Goal: Check status: Check status

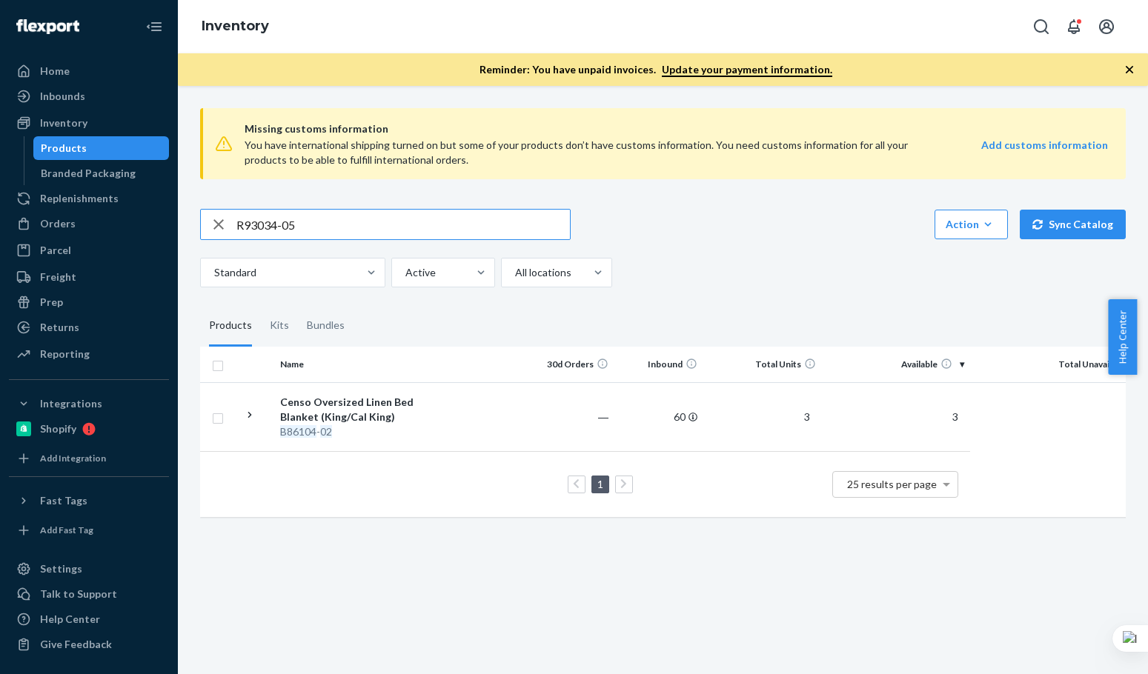
click at [400, 222] on input "R93034-05" at bounding box center [403, 225] width 334 height 30
click at [362, 217] on input "R93034-05" at bounding box center [403, 225] width 334 height 30
paste input "P120004-01"
drag, startPoint x: 383, startPoint y: 223, endPoint x: 240, endPoint y: 196, distance: 145.5
click at [240, 196] on div "Missing customs information You have international shipping turned on but some …" at bounding box center [663, 314] width 948 height 436
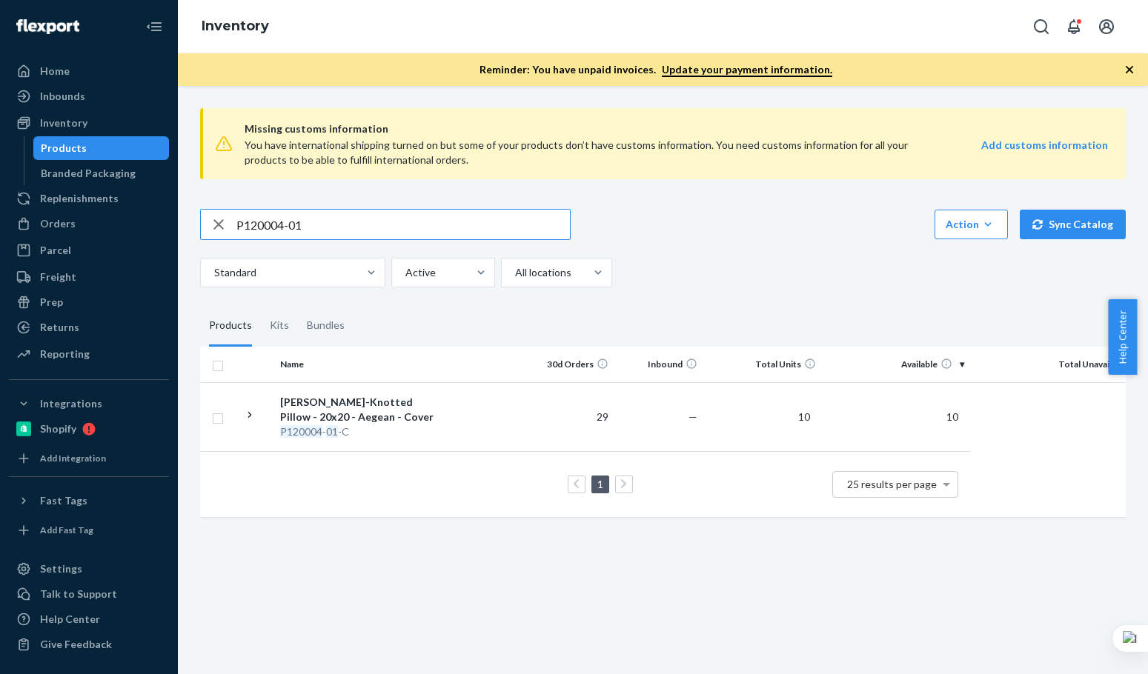
click at [253, 232] on input "P120004-01" at bounding box center [403, 225] width 334 height 30
drag, startPoint x: 351, startPoint y: 240, endPoint x: 345, endPoint y: 230, distance: 12.0
click at [351, 240] on div "P120004-01 Action Create product Create kit or bundle Bulk create products Bulk…" at bounding box center [663, 248] width 926 height 79
click at [345, 229] on input "P120004-01" at bounding box center [403, 225] width 334 height 30
paste input "84072"
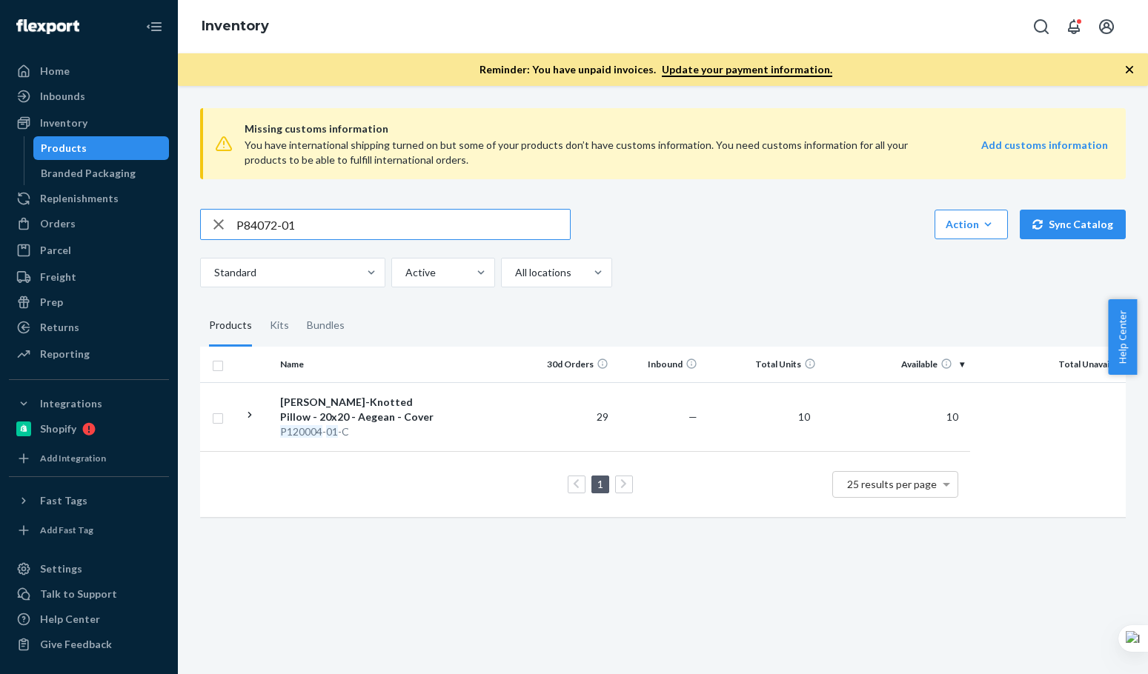
click at [345, 229] on input "P84072-01" at bounding box center [403, 225] width 334 height 30
type input "P84072-01"
click at [826, 286] on div "Standard Active All locations" at bounding box center [657, 273] width 915 height 30
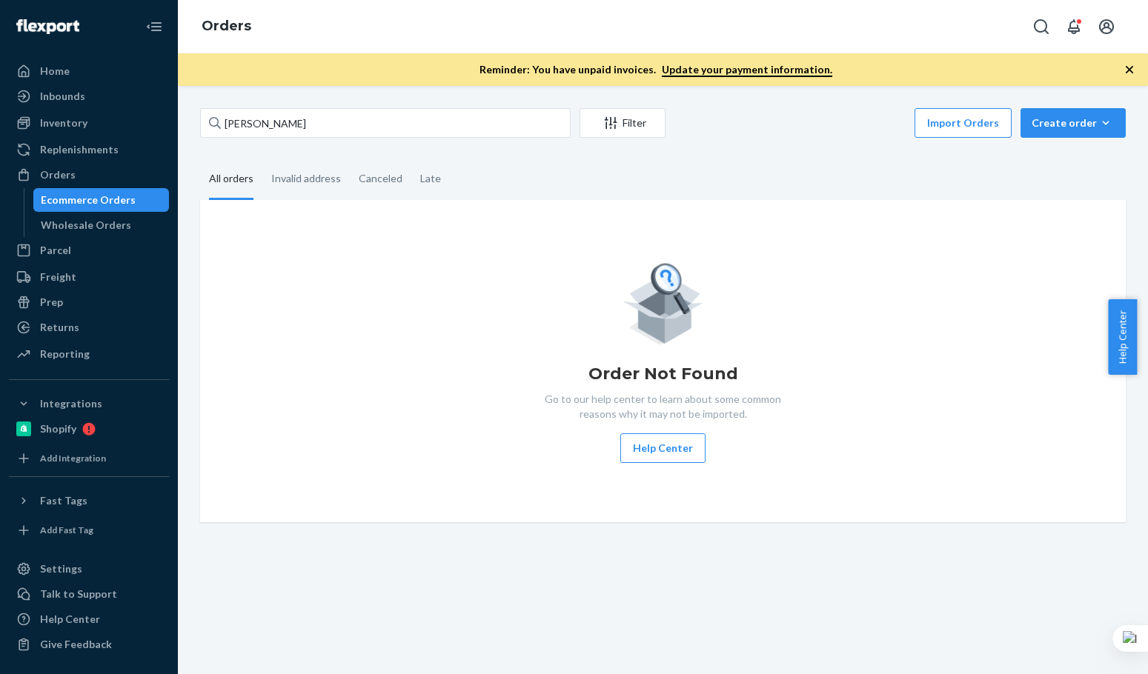
click at [367, 119] on input "[PERSON_NAME]" at bounding box center [385, 123] width 371 height 30
click at [366, 119] on input "[PERSON_NAME]" at bounding box center [385, 123] width 371 height 30
type input "[PERSON_NAME]"
click at [366, 119] on input "[PERSON_NAME]" at bounding box center [385, 123] width 371 height 30
click at [366, 119] on input "Dana levy" at bounding box center [385, 123] width 371 height 30
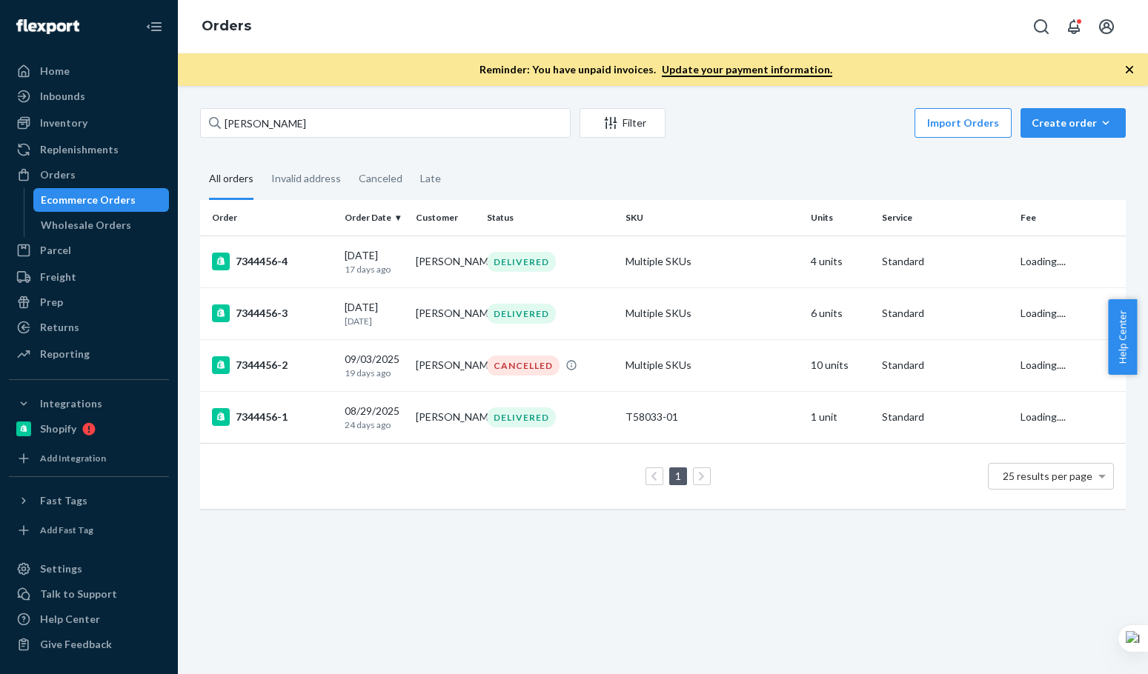
click at [366, 119] on input "Dana levy" at bounding box center [385, 123] width 371 height 30
click at [303, 365] on div "7344456-2" at bounding box center [272, 366] width 121 height 18
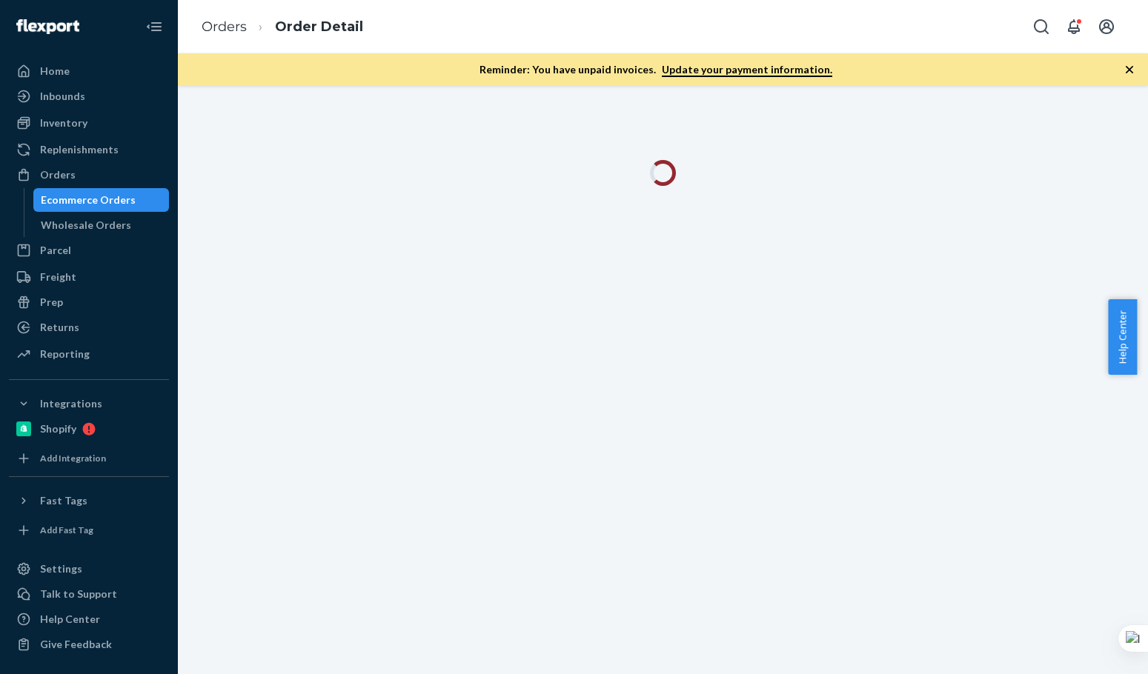
click at [583, 40] on div "Orders Order Detail" at bounding box center [663, 26] width 970 height 53
click at [634, 171] on div at bounding box center [663, 173] width 762 height 26
click at [1044, 195] on div at bounding box center [663, 182] width 948 height 44
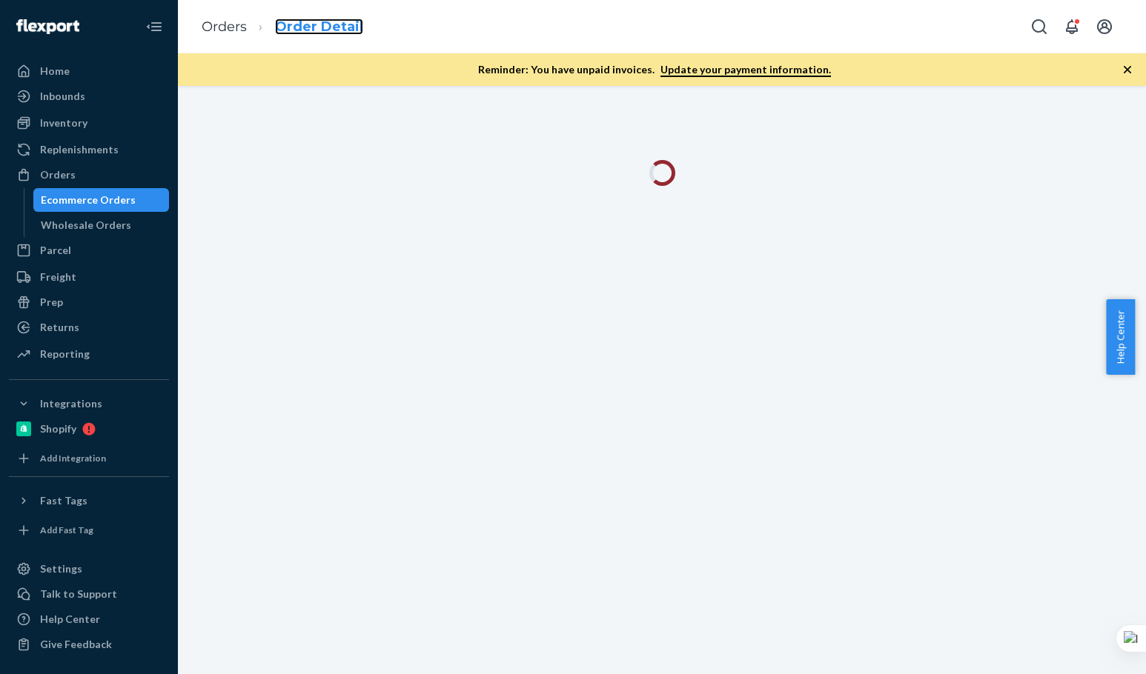
click at [319, 32] on link "Order Detail" at bounding box center [319, 27] width 88 height 16
click at [228, 25] on link "Orders" at bounding box center [224, 27] width 45 height 16
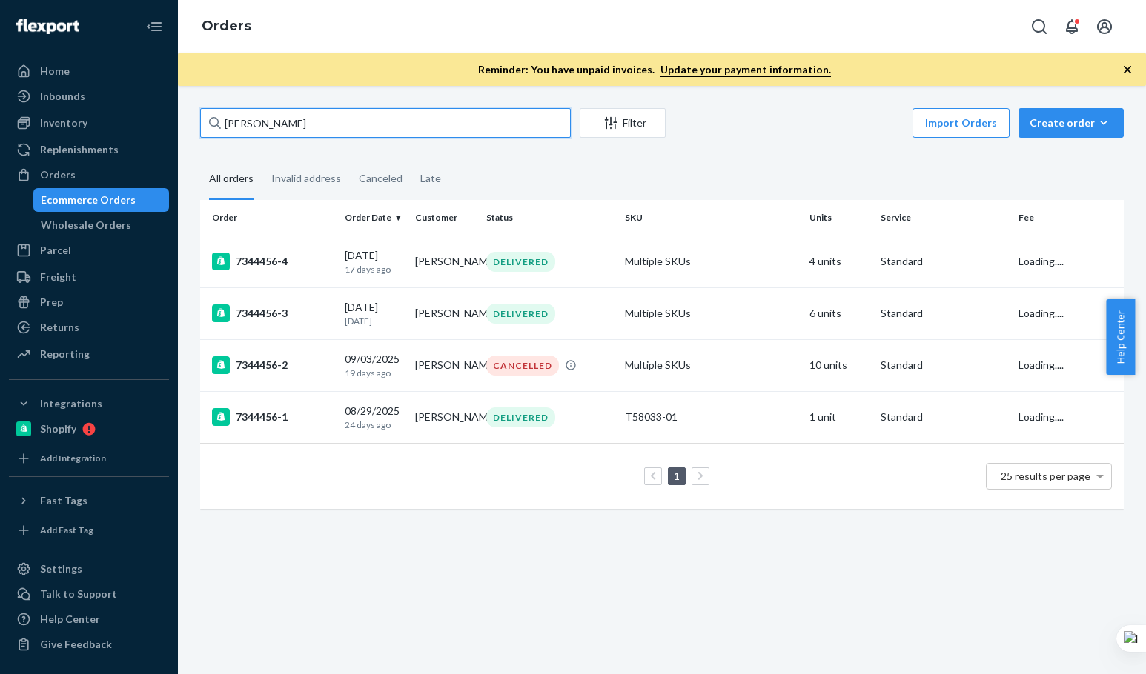
click at [382, 127] on input "Dana levy" at bounding box center [385, 123] width 371 height 30
click at [379, 132] on input "Dana levy" at bounding box center [385, 123] width 371 height 30
click at [315, 372] on div "7344456-2" at bounding box center [272, 366] width 121 height 18
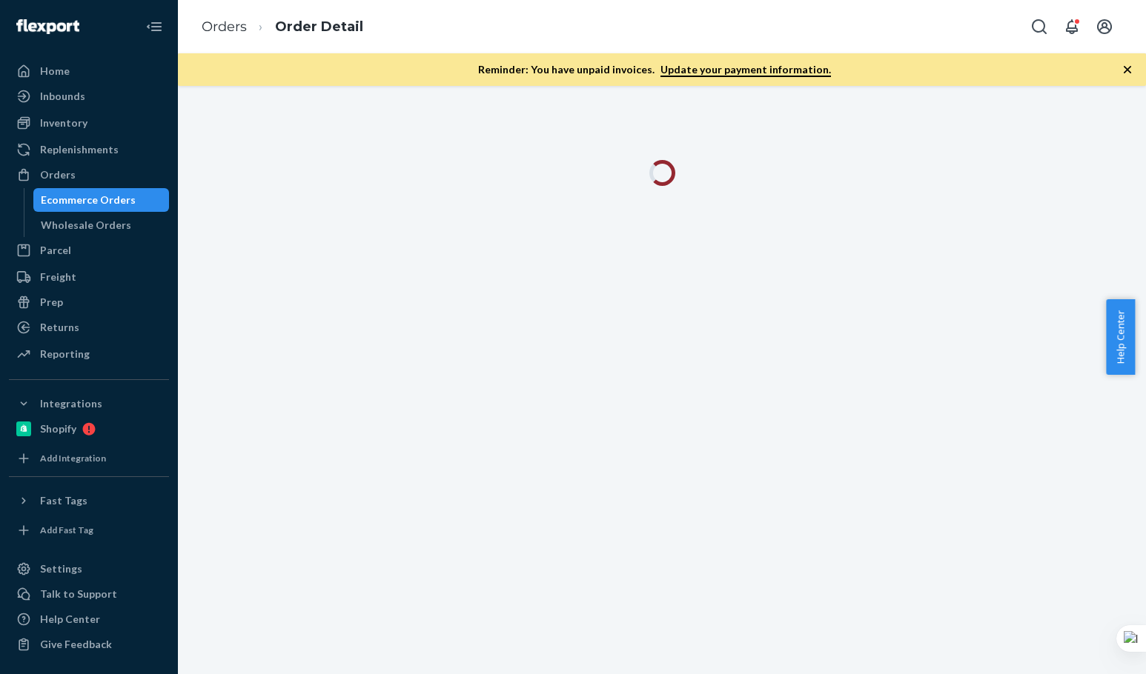
drag, startPoint x: 1126, startPoint y: 62, endPoint x: 1105, endPoint y: 391, distance: 329.0
click at [1126, 66] on icon "button" at bounding box center [1127, 69] width 15 height 15
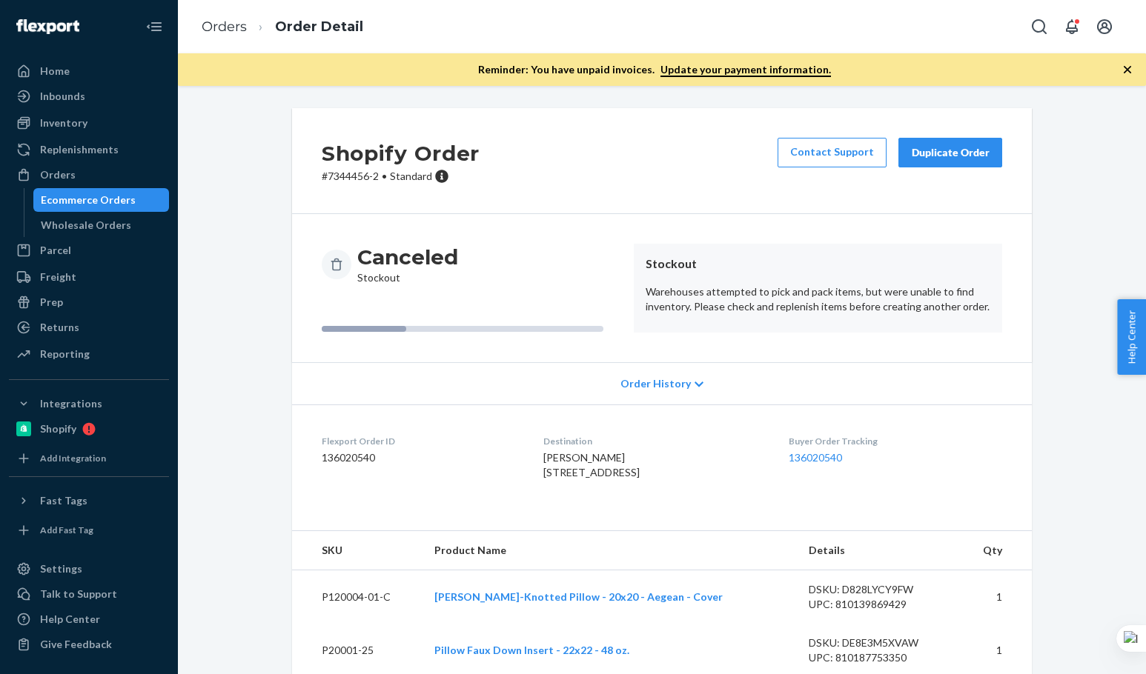
click at [571, 194] on div "Shopify Order # 7344456-2 • Standard Contact Support Duplicate Order" at bounding box center [662, 161] width 740 height 106
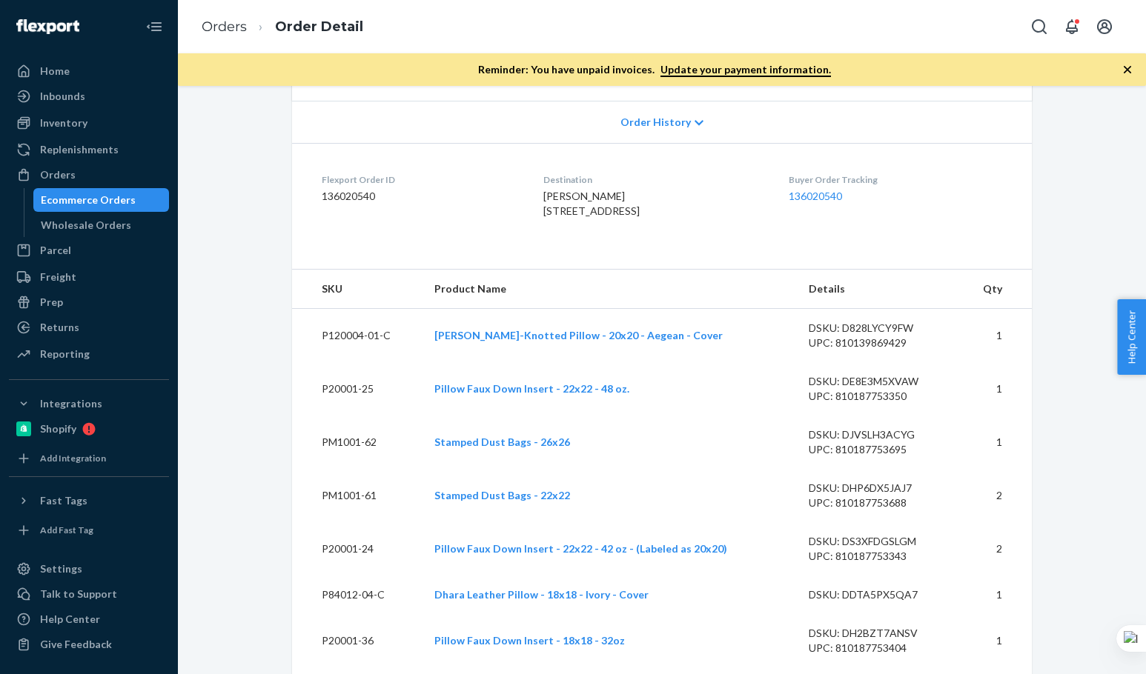
scroll to position [356, 0]
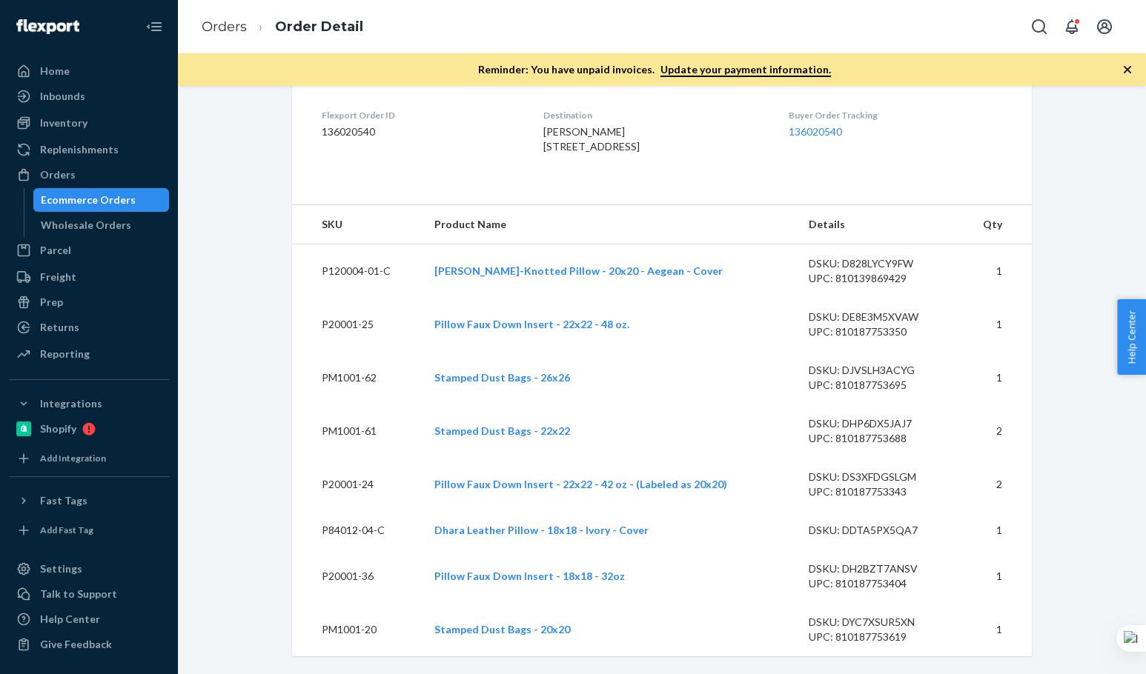
click at [982, 173] on dl "Flexport Order ID 136020540 Destination Dana levy 747 S 7th St Philadelphia, PA…" at bounding box center [662, 134] width 740 height 111
click at [1052, 378] on div "Shopify Order # 7344456-2 • Standard Contact Support Duplicate Order Canceled S…" at bounding box center [662, 228] width 946 height 892
click at [234, 16] on ol "Orders Order Detail" at bounding box center [282, 27] width 185 height 44
click at [219, 30] on link "Orders" at bounding box center [224, 27] width 45 height 16
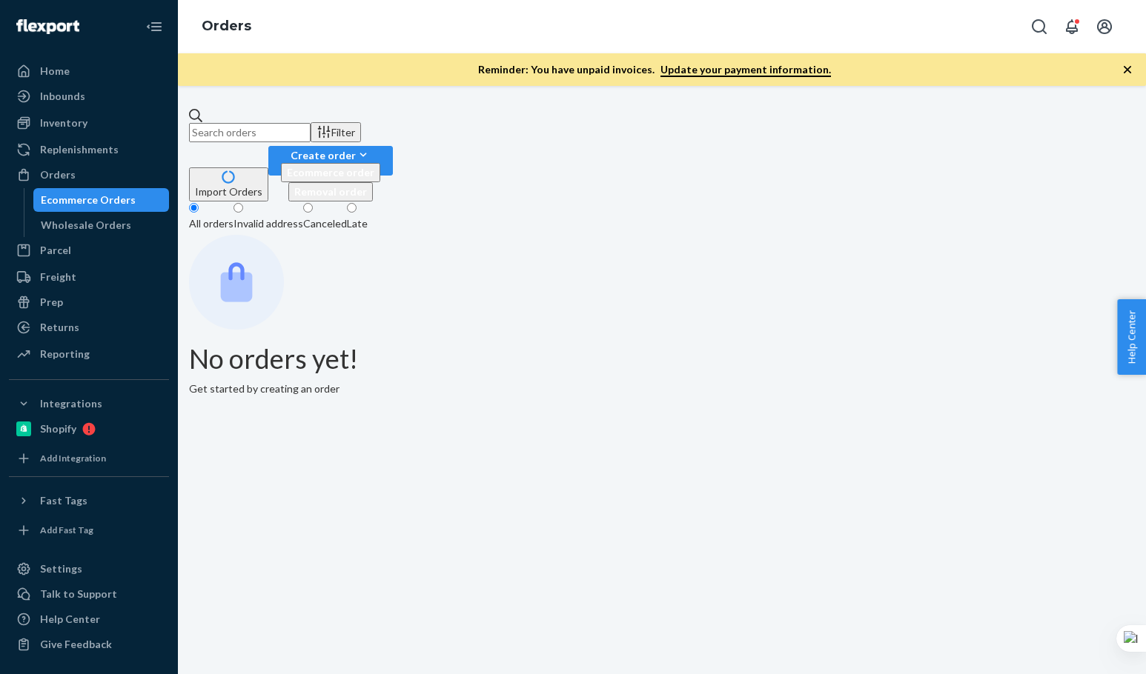
click at [307, 124] on input "text" at bounding box center [250, 132] width 122 height 19
paste input "Stephen Panetta"
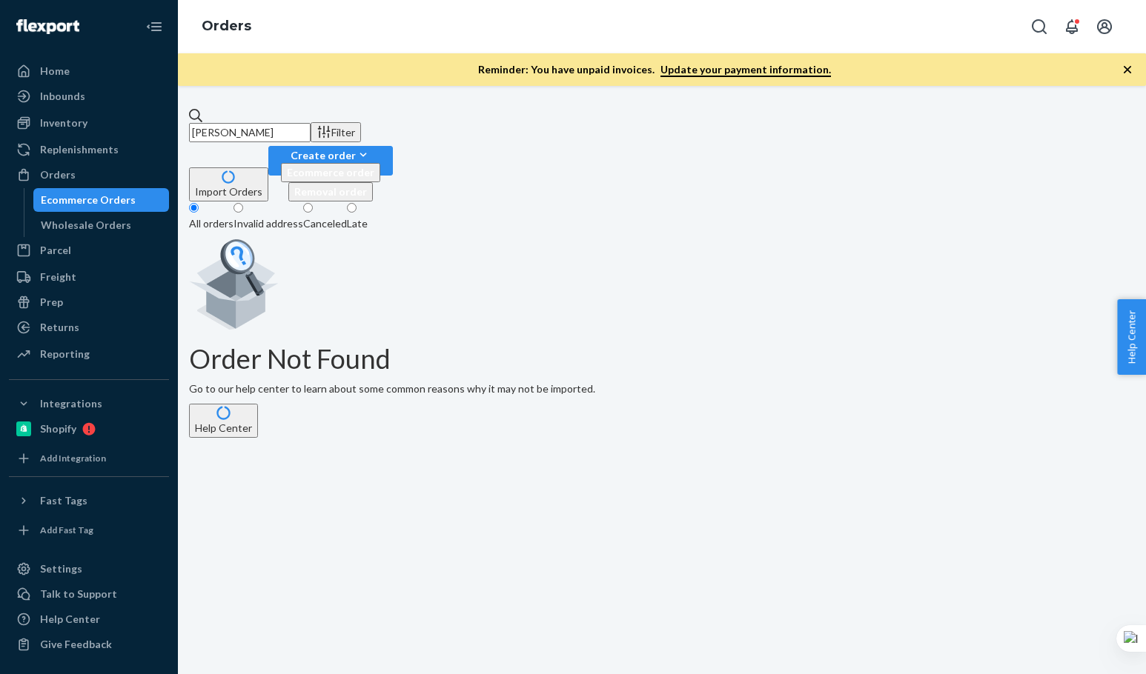
click at [306, 123] on input "Stephen Panetta" at bounding box center [250, 132] width 122 height 19
click at [305, 123] on input "Stephen Panetta" at bounding box center [250, 132] width 122 height 19
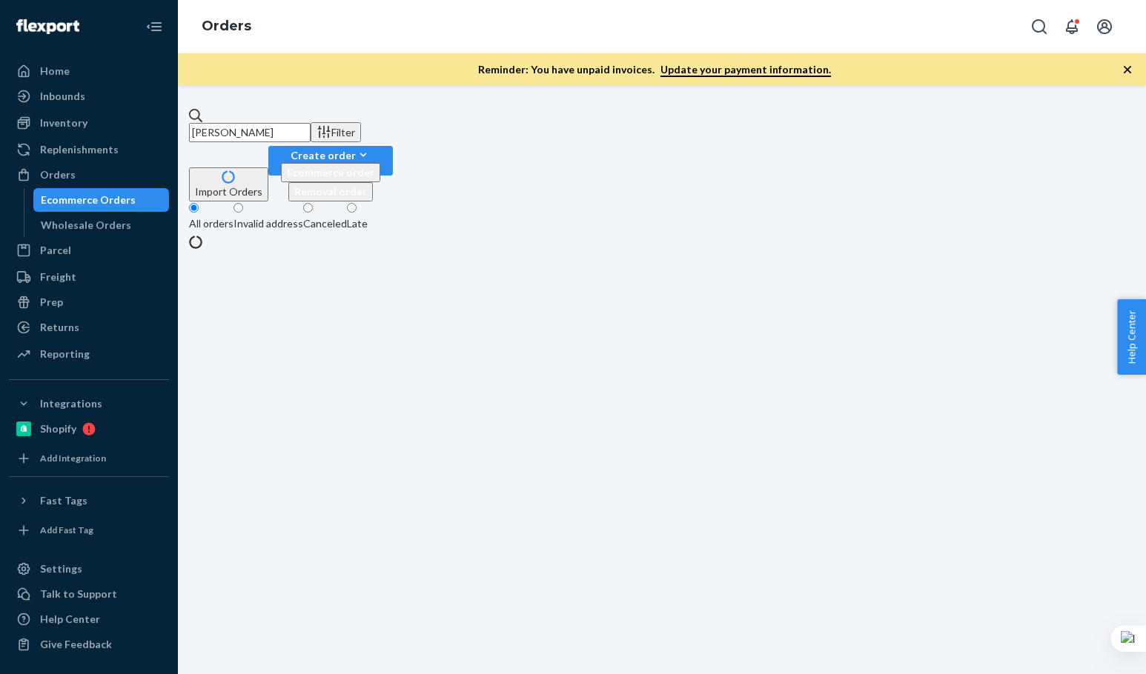
click at [305, 123] on input "Stephen Panetta" at bounding box center [250, 132] width 122 height 19
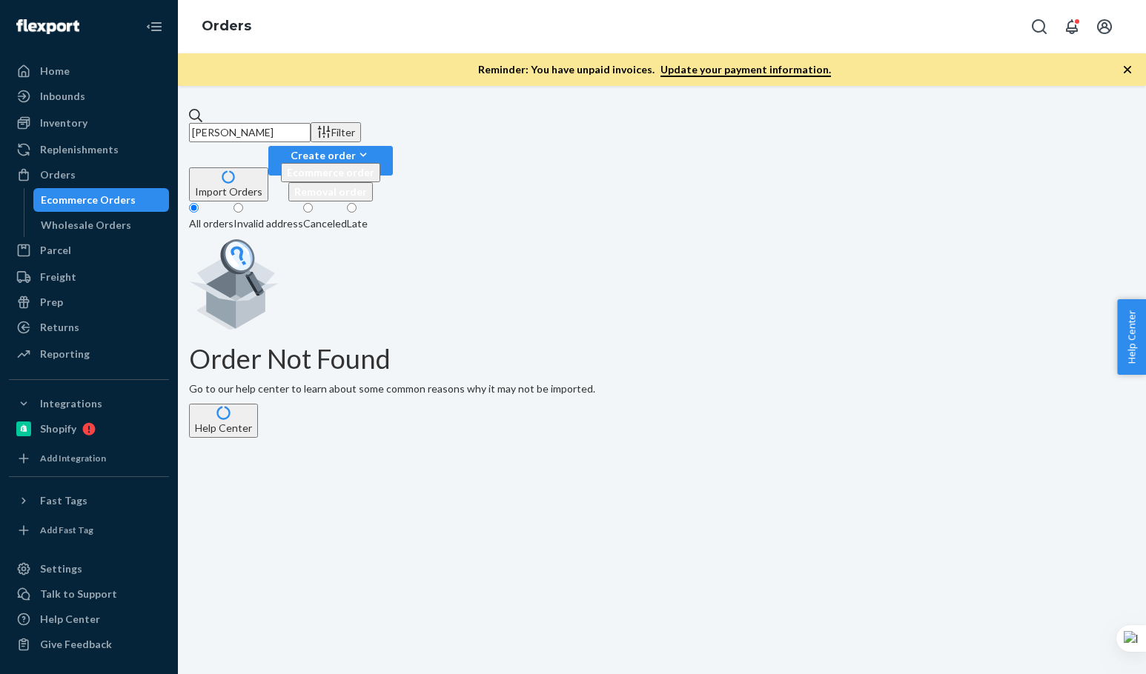
click at [723, 146] on div "Import Orders Create order Ecommerce order Removal order" at bounding box center [662, 174] width 946 height 56
click at [311, 123] on input "Stephen Panetta" at bounding box center [250, 132] width 122 height 19
paste input "Christin Barthle"
click at [311, 125] on input "Christin Barthle" at bounding box center [250, 132] width 122 height 19
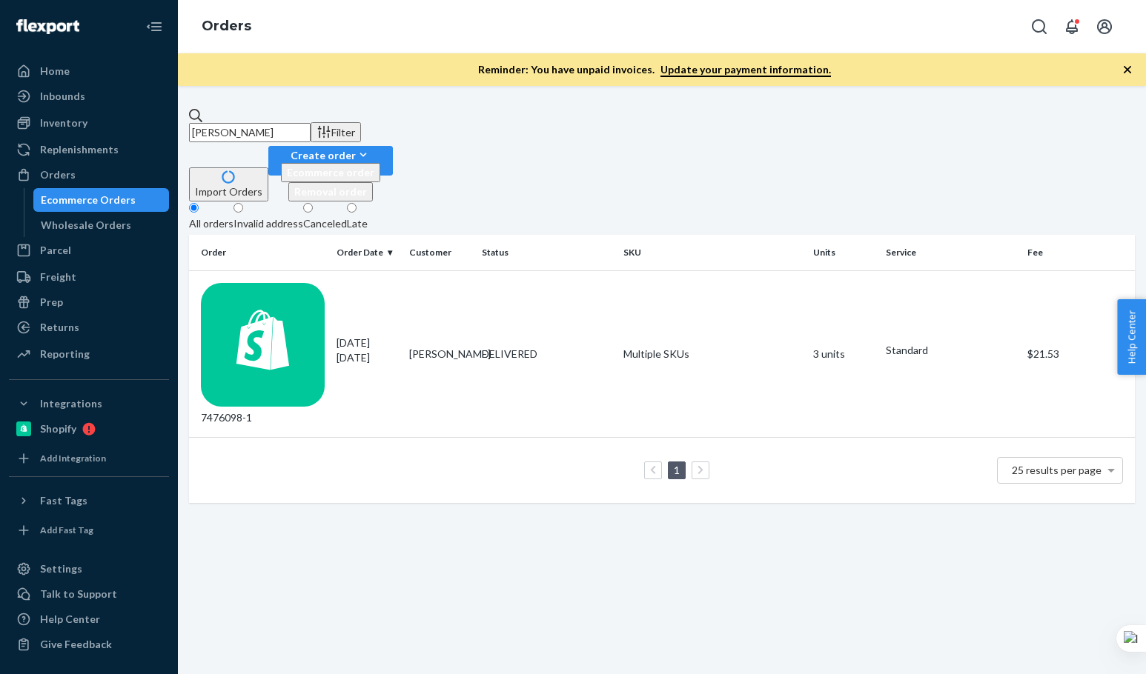
click at [311, 126] on input "Christin Barthle" at bounding box center [250, 132] width 122 height 19
paste input "Lorena Rodriguez"
click at [311, 126] on input "Lorena Rodriguez" at bounding box center [250, 132] width 122 height 19
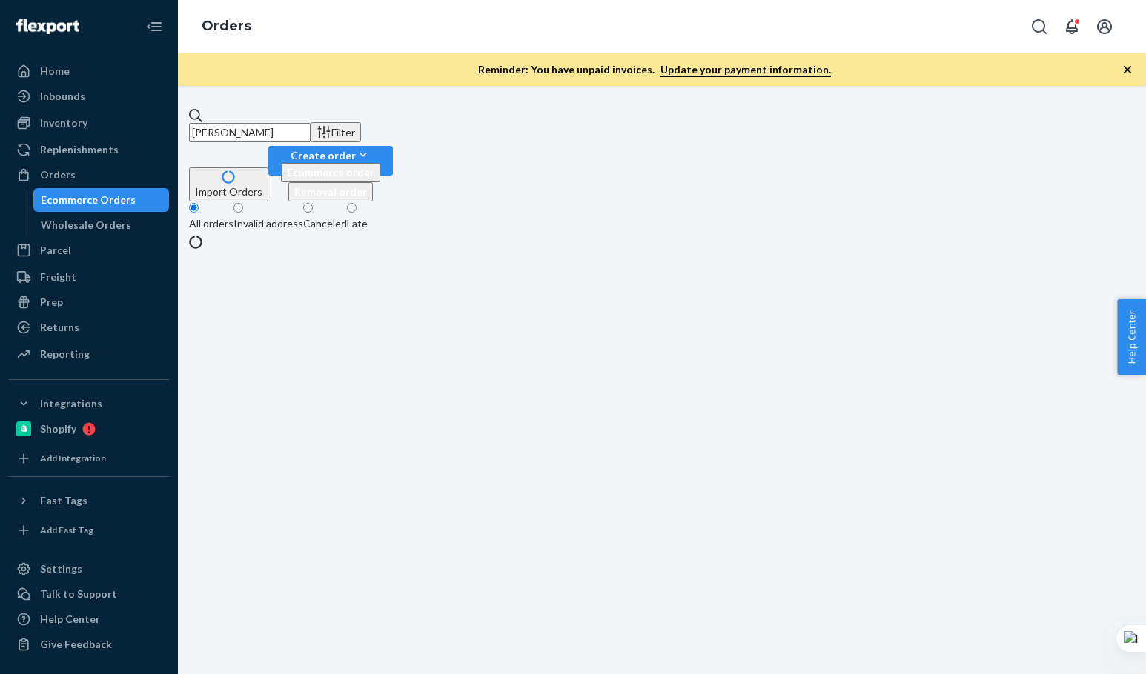
click at [311, 126] on input "Lorena Rodriguez" at bounding box center [250, 132] width 122 height 19
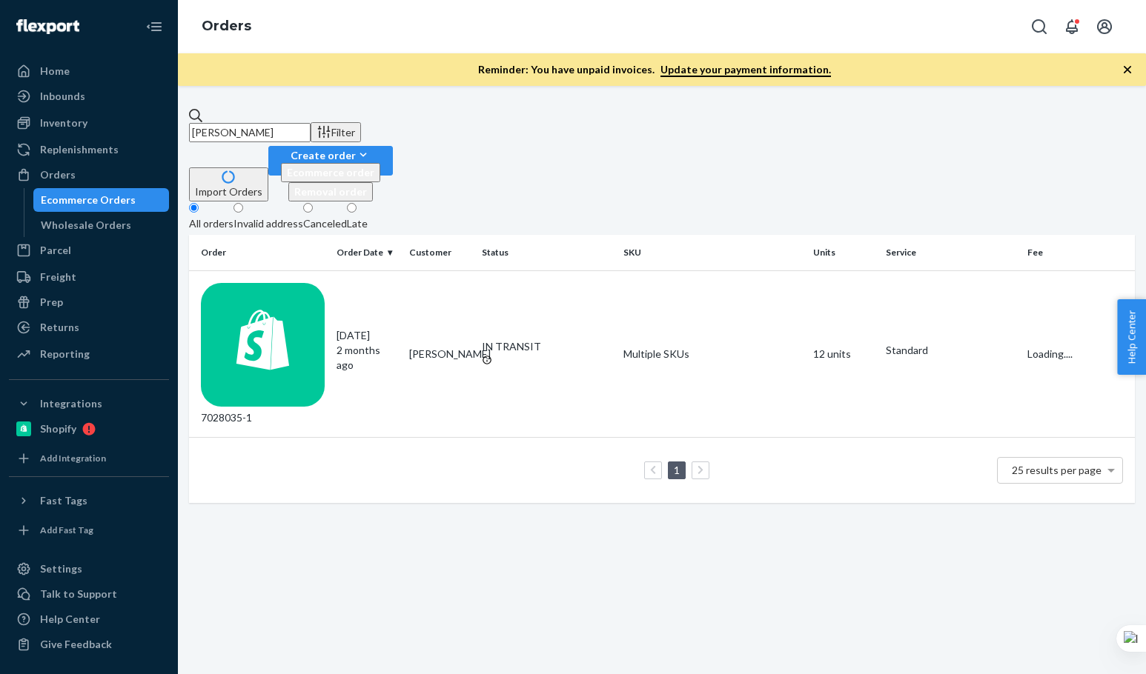
type input "Lorena Rodriguez"
drag, startPoint x: 461, startPoint y: 466, endPoint x: 400, endPoint y: 322, distance: 156.1
click at [460, 460] on div "Lorena Rodriguez Filter Import Orders Create order Ecommerce order Removal orde…" at bounding box center [662, 380] width 968 height 588
click at [345, 279] on td "07/15/2025 2 months ago" at bounding box center [367, 354] width 73 height 167
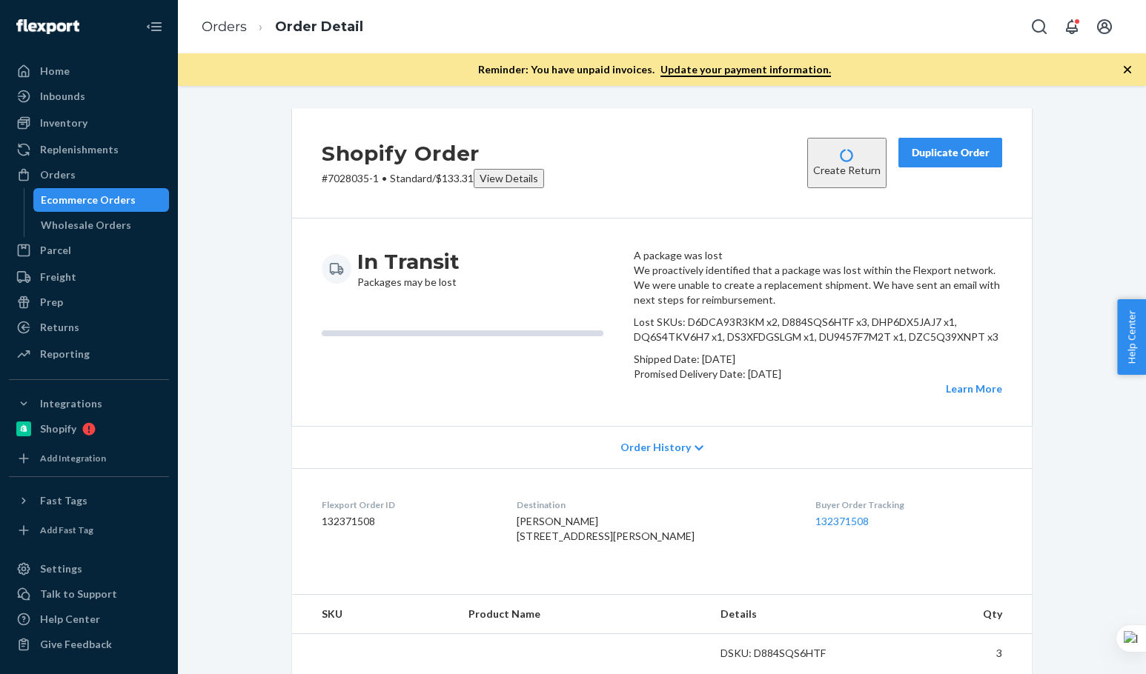
click at [485, 394] on div "In Transit Packages may be lost" at bounding box center [472, 322] width 300 height 148
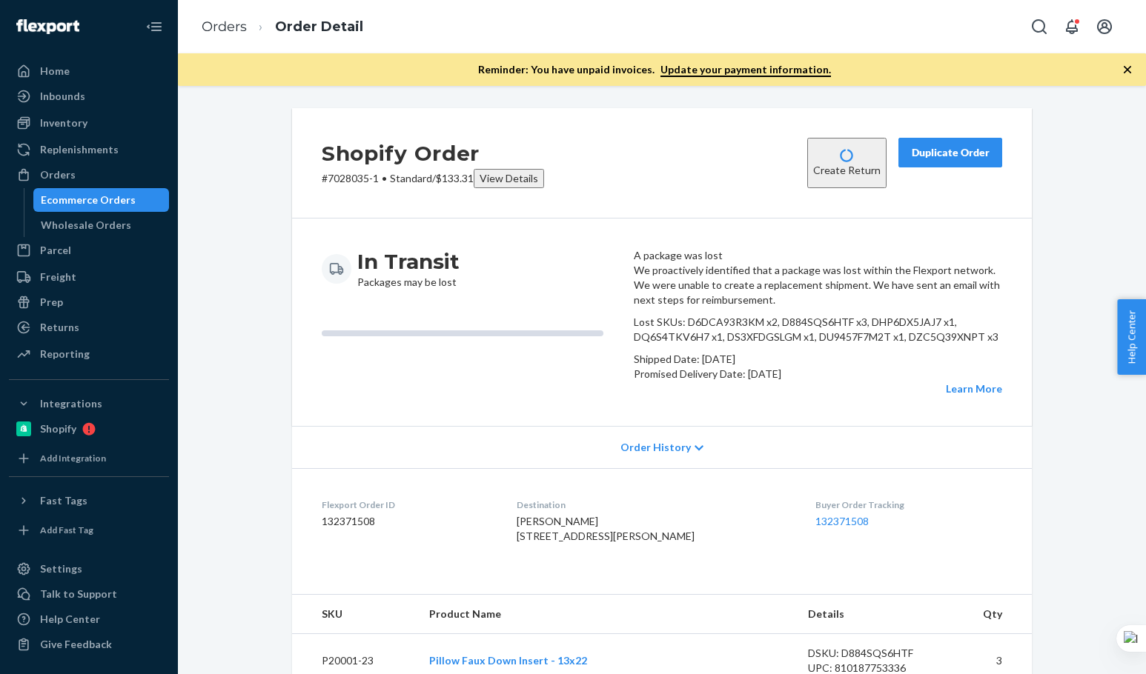
scroll to position [494, 0]
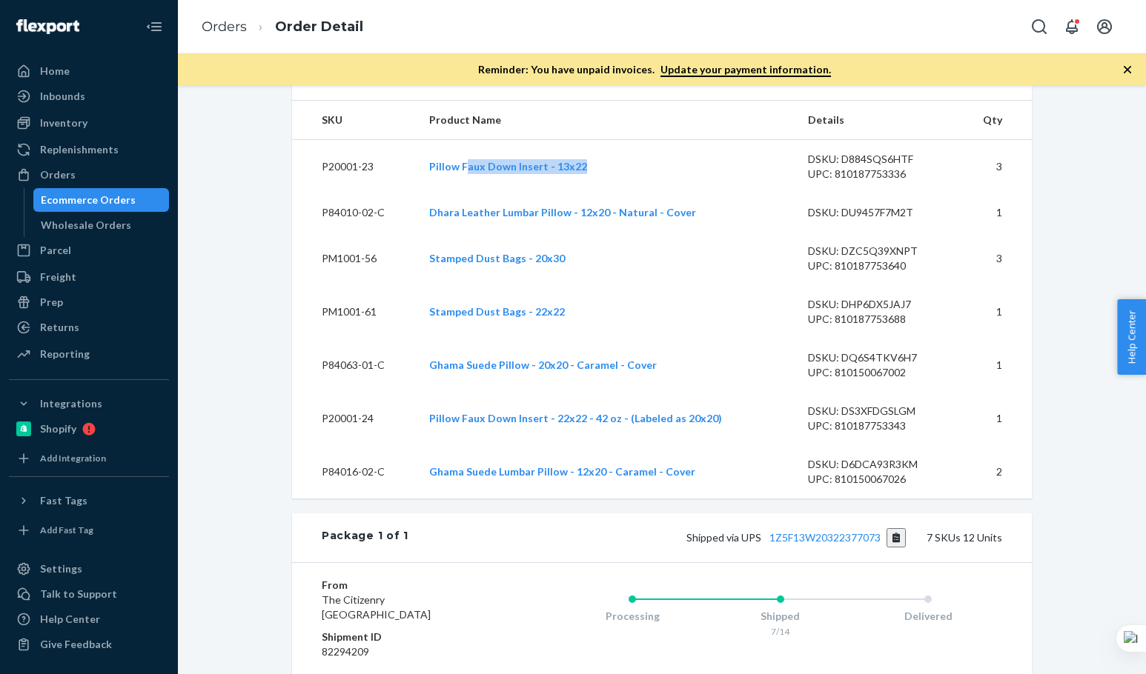
click at [625, 194] on td "Pillow Faux Down Insert - 13x22" at bounding box center [606, 167] width 379 height 54
drag, startPoint x: 420, startPoint y: 325, endPoint x: 736, endPoint y: 328, distance: 316.5
click at [736, 232] on td "Dhara Leather Lumbar Pillow - 12x20 - Natural - Cover" at bounding box center [606, 212] width 379 height 39
drag, startPoint x: 410, startPoint y: 485, endPoint x: 722, endPoint y: 494, distance: 312.2
click at [722, 392] on tr "P84063-01-C Ghama Suede Pillow - 20x20 - Caramel - Cover DSKU: DQ6S4TKV6H7 UPC:…" at bounding box center [662, 365] width 740 height 53
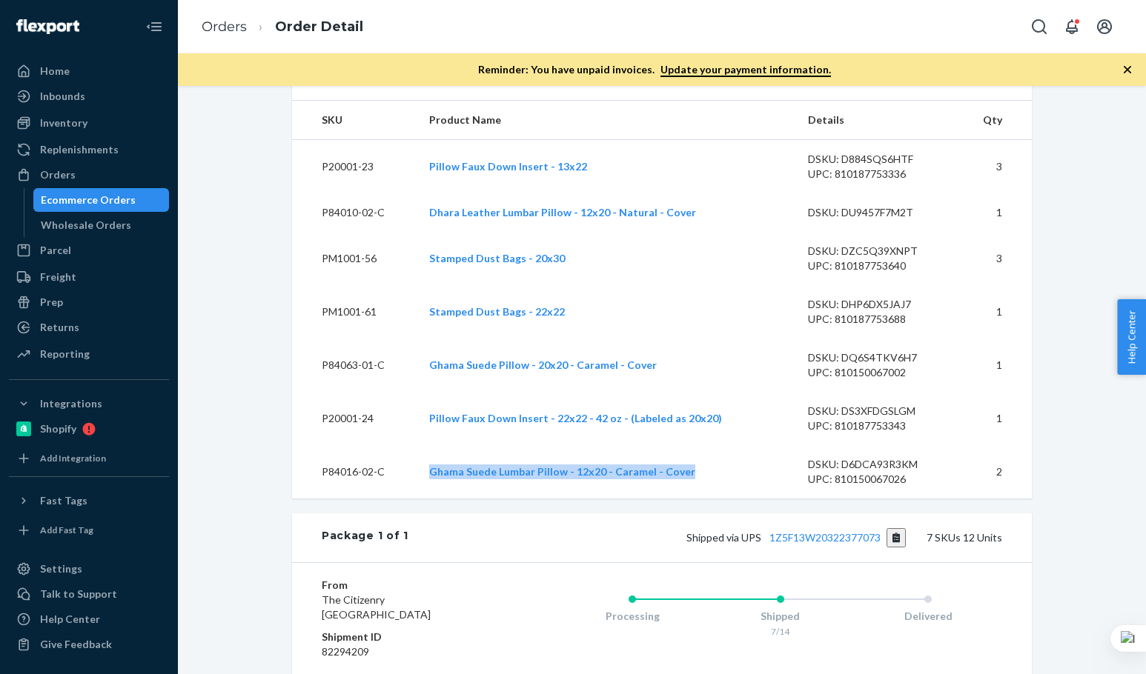
drag, startPoint x: 726, startPoint y: 599, endPoint x: 746, endPoint y: 597, distance: 20.1
click at [746, 499] on tr "P84016-02-C Ghama Suede Lumbar Pillow - 12x20 - Caramel - Cover DSKU: D6DCA93R3…" at bounding box center [662, 471] width 740 height 53
drag, startPoint x: 908, startPoint y: 145, endPoint x: 934, endPoint y: 203, distance: 64.0
click at [910, 56] on div "Buyer Order Tracking 132371508" at bounding box center [908, 29] width 187 height 51
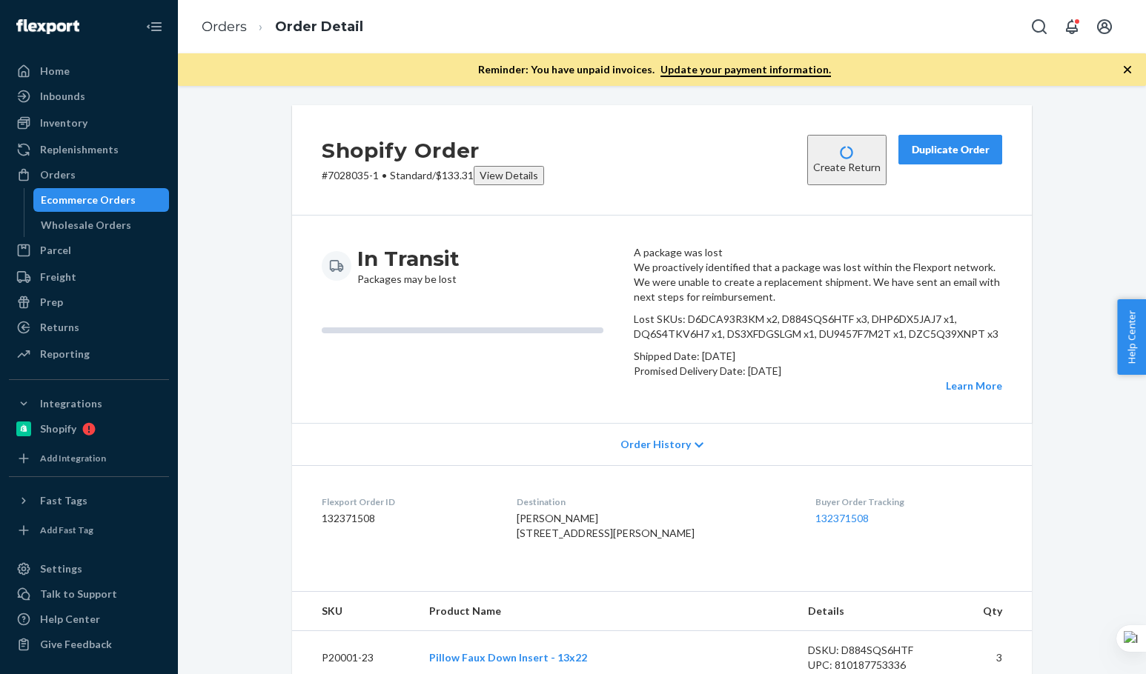
scroll to position [0, 0]
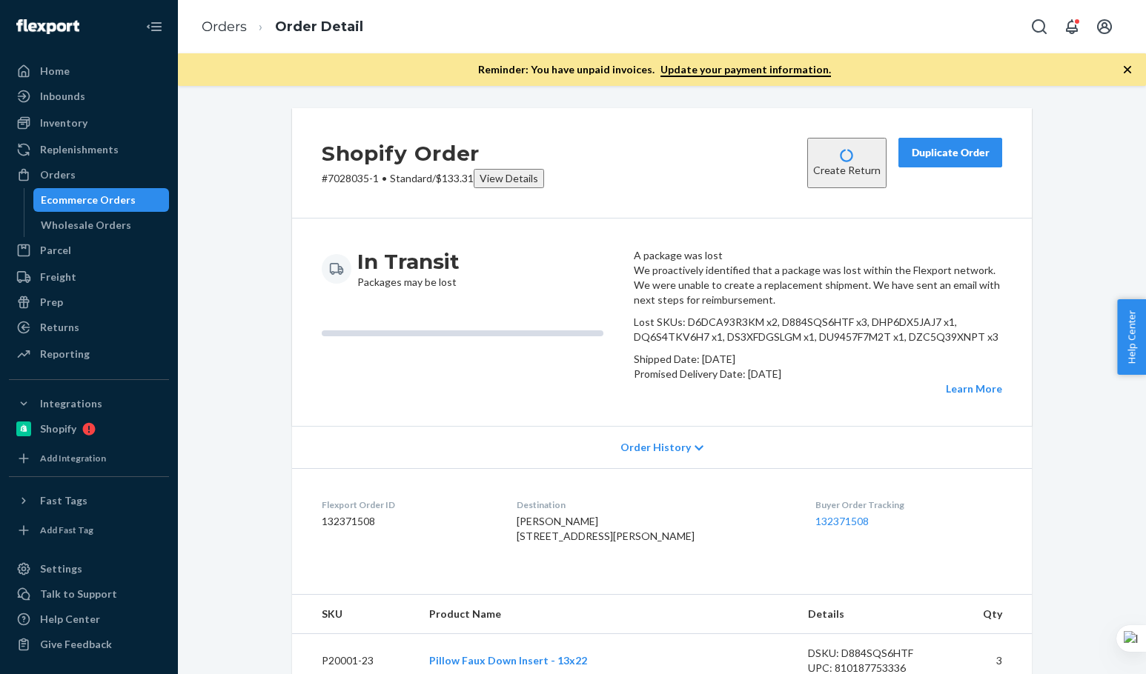
drag, startPoint x: 820, startPoint y: 231, endPoint x: 823, endPoint y: 216, distance: 15.1
click at [820, 229] on div "In Transit Packages may be lost A package was lost We proactively identified th…" at bounding box center [662, 323] width 740 height 208
drag, startPoint x: 962, startPoint y: 456, endPoint x: 970, endPoint y: 445, distance: 13.8
click at [964, 397] on div "We proactively identified that a package was lost within the Flexport network. …" at bounding box center [818, 329] width 368 height 133
click at [970, 395] on link "Learn More" at bounding box center [974, 388] width 56 height 13
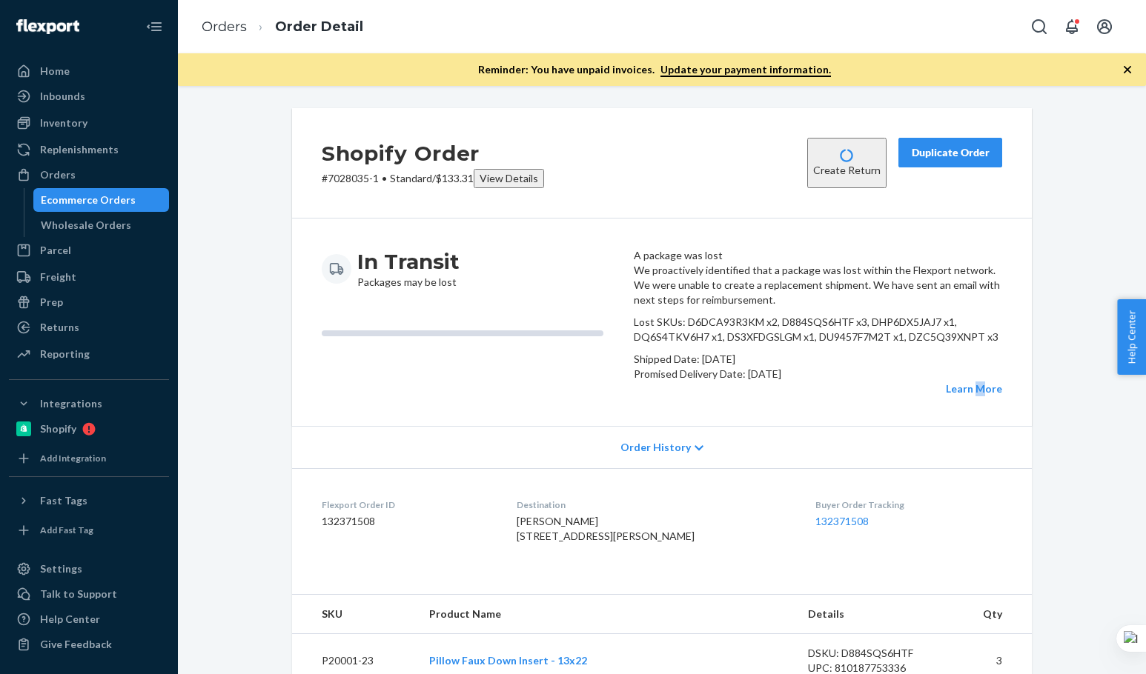
click at [942, 147] on div "Duplicate Order" at bounding box center [950, 152] width 79 height 15
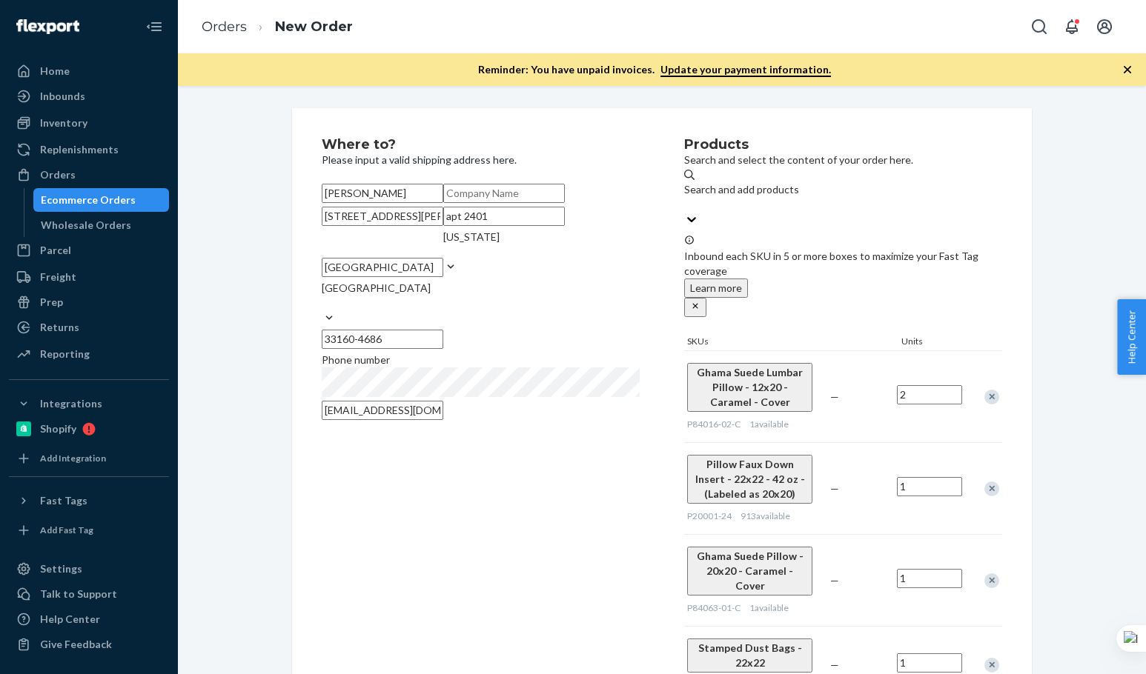
click at [583, 538] on div "Where to? Please input a valid shipping address here. Lorena Rodriguez 17475 Co…" at bounding box center [503, 544] width 362 height 812
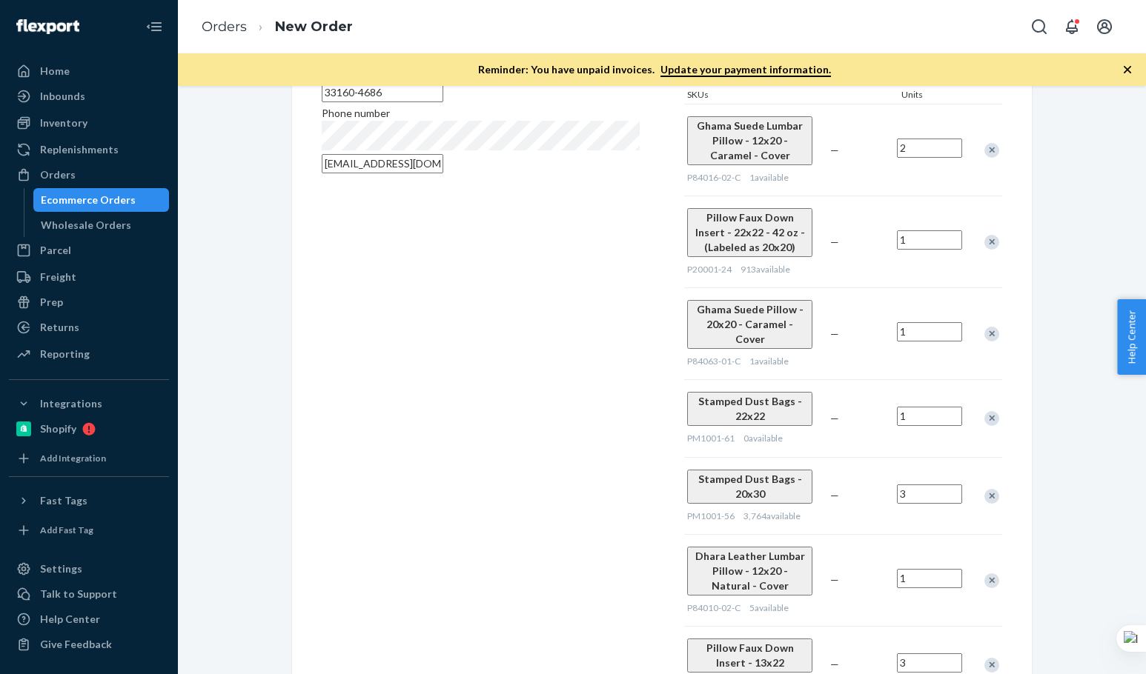
click at [583, 538] on div "Where to? Please input a valid shipping address here. Lorena Rodriguez 17475 Co…" at bounding box center [503, 297] width 362 height 812
click at [583, 540] on div "Where to? Please input a valid shipping address here. Lorena Rodriguez 17475 Co…" at bounding box center [503, 297] width 362 height 812
click at [879, 379] on div "Stamped Dust Bags - 22x22 PM1001-61 0 available — 1" at bounding box center [843, 417] width 318 height 77
click at [981, 399] on div at bounding box center [983, 418] width 37 height 39
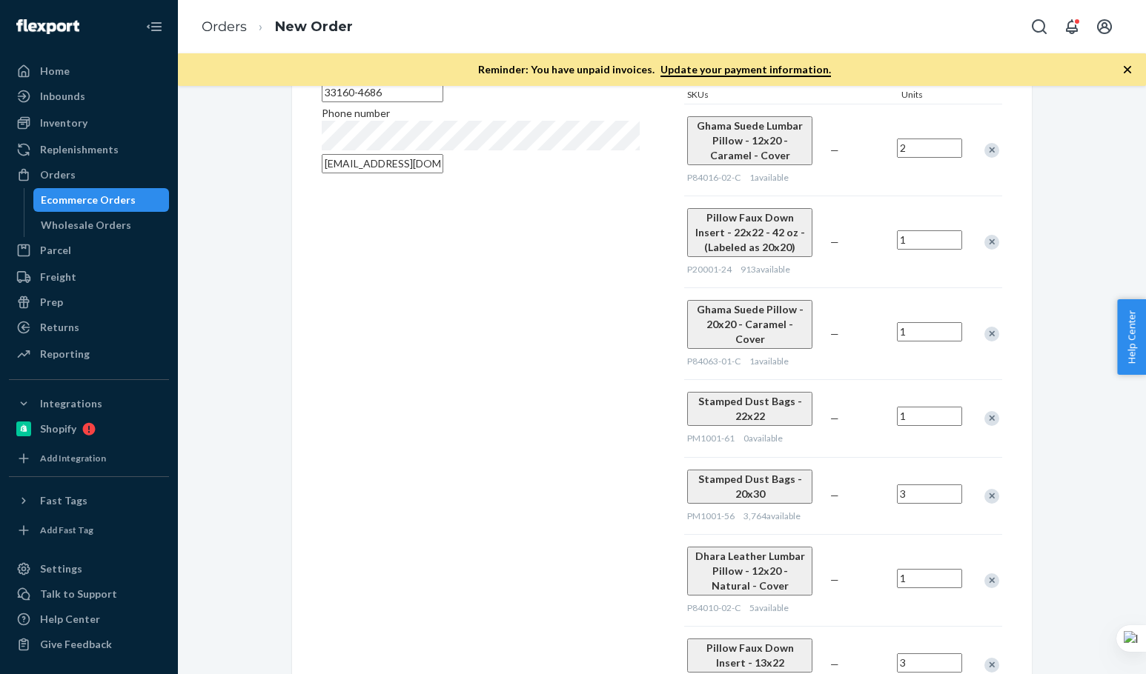
click at [986, 411] on div "Remove Item" at bounding box center [991, 418] width 15 height 15
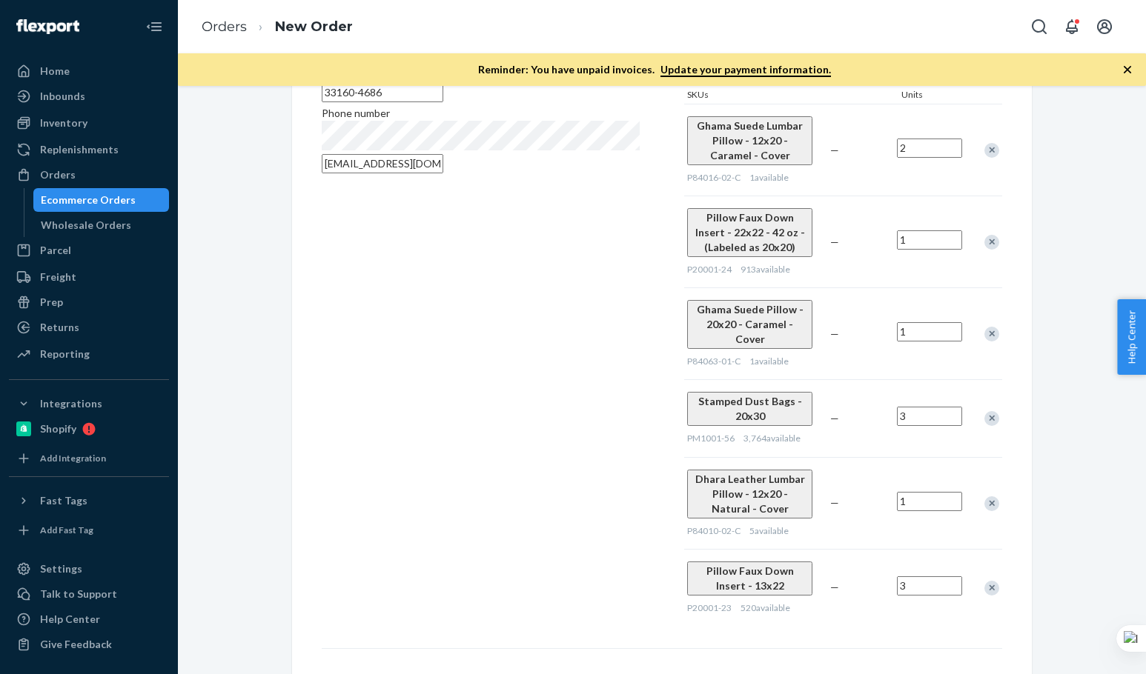
click at [495, 409] on div "Where to? Please input a valid shipping address here. Lorena Rodriguez 17475 Co…" at bounding box center [503, 258] width 362 height 735
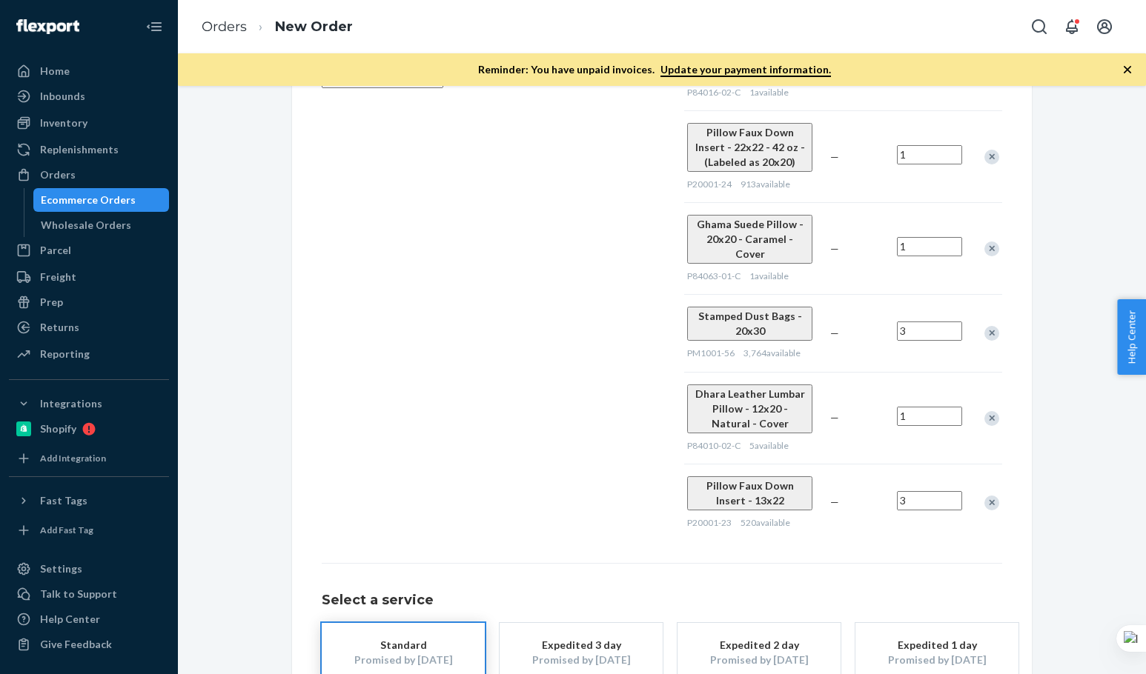
drag, startPoint x: 932, startPoint y: 571, endPoint x: 497, endPoint y: 422, distance: 459.2
click at [931, 623] on button "Expedited 1 day Promised by Sep 23, 2025" at bounding box center [936, 652] width 163 height 59
click at [571, 653] on div "Promised by Sep 25, 2025" at bounding box center [581, 660] width 119 height 15
click at [539, 374] on div "Where to? Please input a valid shipping address here. Lorena Rodriguez 17475 Co…" at bounding box center [503, 173] width 362 height 735
click at [524, 409] on div "Where to? Please input a valid shipping address here. Lorena Rodriguez 17475 Co…" at bounding box center [503, 173] width 362 height 735
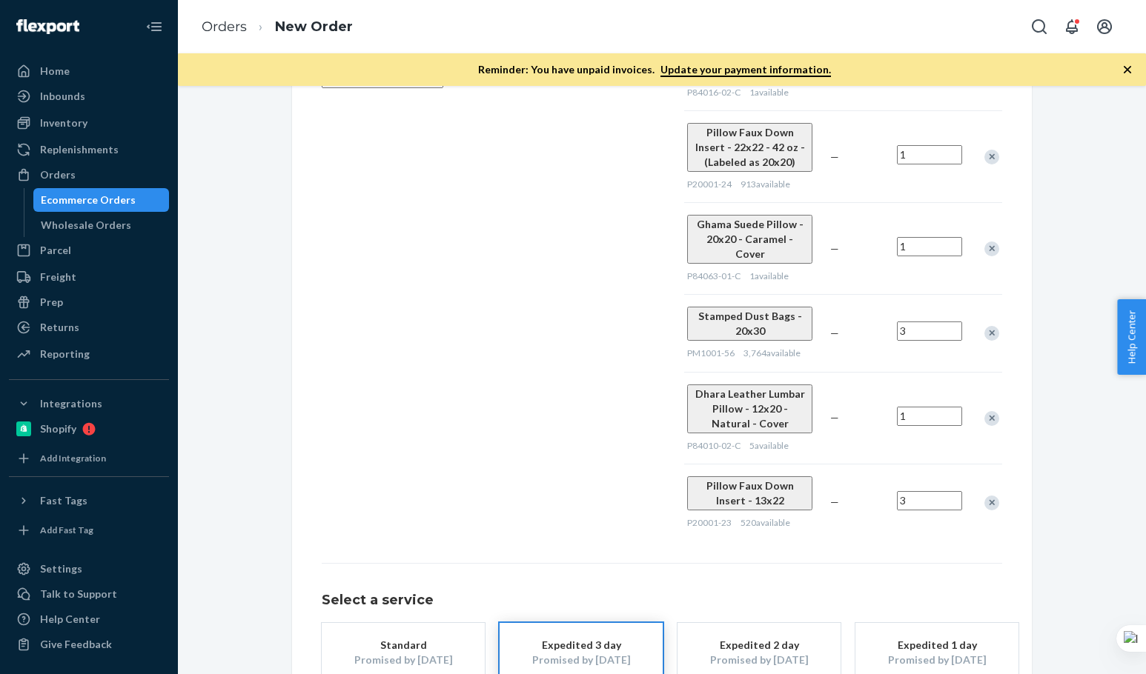
scroll to position [85, 0]
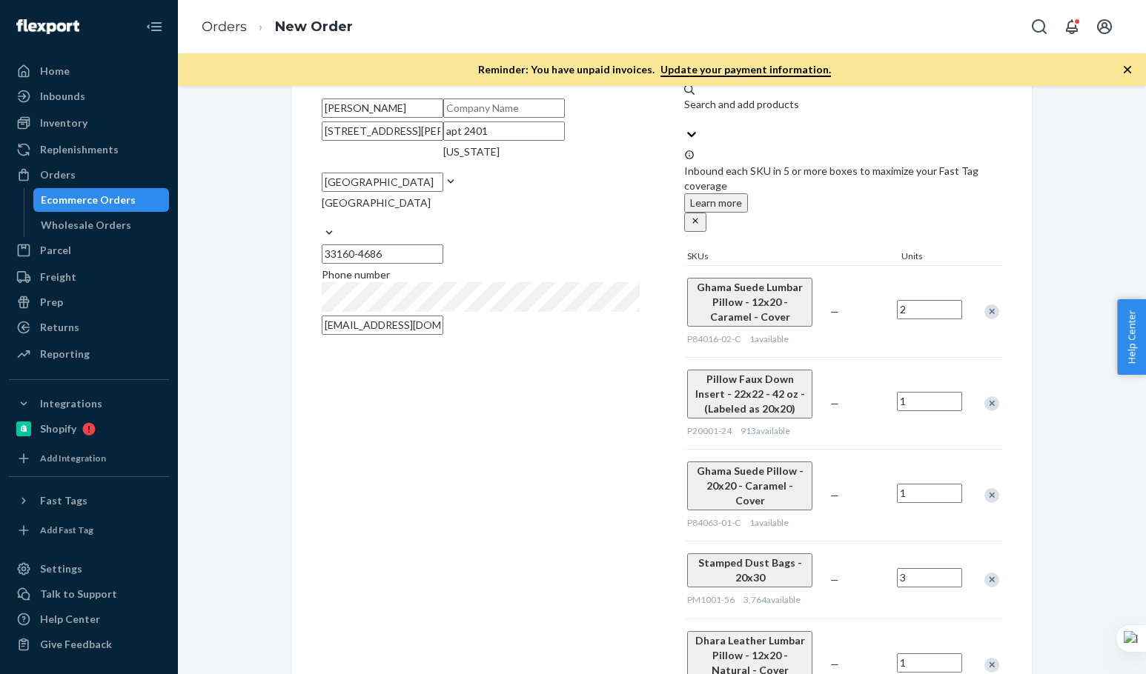
click at [465, 518] on div "Where to? Please input a valid shipping address here. Lorena Rodriguez 17475 Co…" at bounding box center [503, 420] width 362 height 735
click at [570, 560] on div "Where to? Please input a valid shipping address here. Lorena Rodriguez 17475 Co…" at bounding box center [503, 420] width 362 height 735
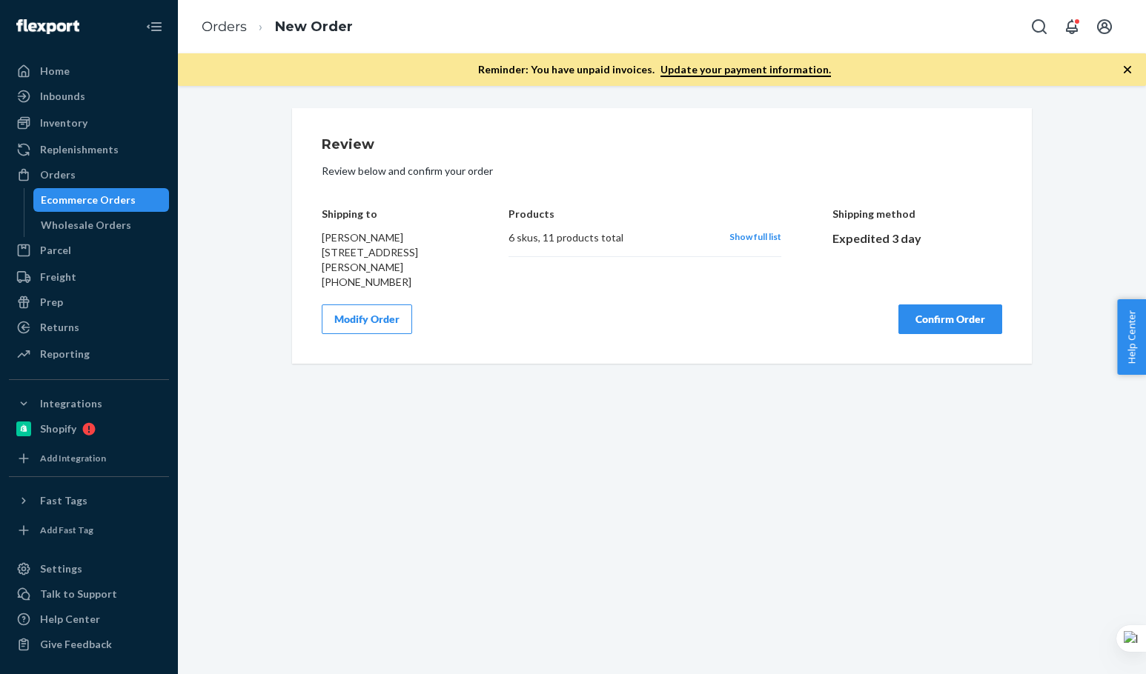
scroll to position [0, 0]
click at [978, 334] on button "Confirm Order" at bounding box center [950, 320] width 104 height 30
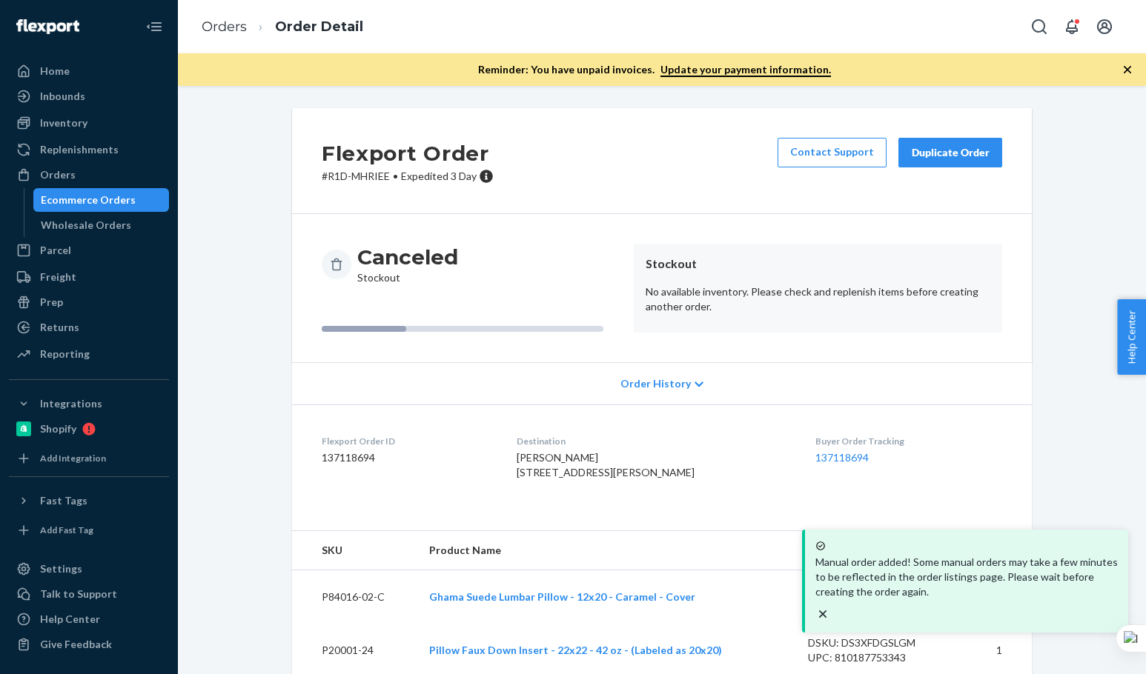
click at [232, 37] on ol "Orders Order Detail" at bounding box center [282, 27] width 185 height 44
click at [231, 30] on link "Orders" at bounding box center [224, 27] width 45 height 16
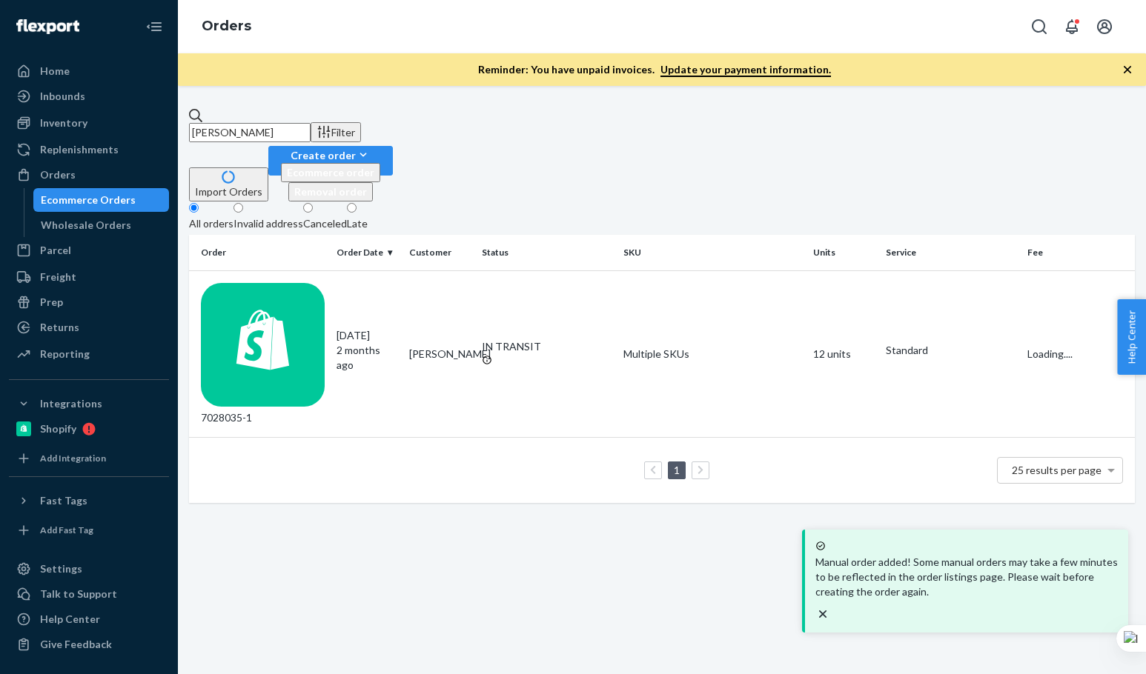
click at [284, 123] on input "Lorena Rodriguez" at bounding box center [250, 132] width 122 height 19
paste input "auren Berrios"
click at [284, 123] on input "Lauren Berrios" at bounding box center [250, 132] width 122 height 19
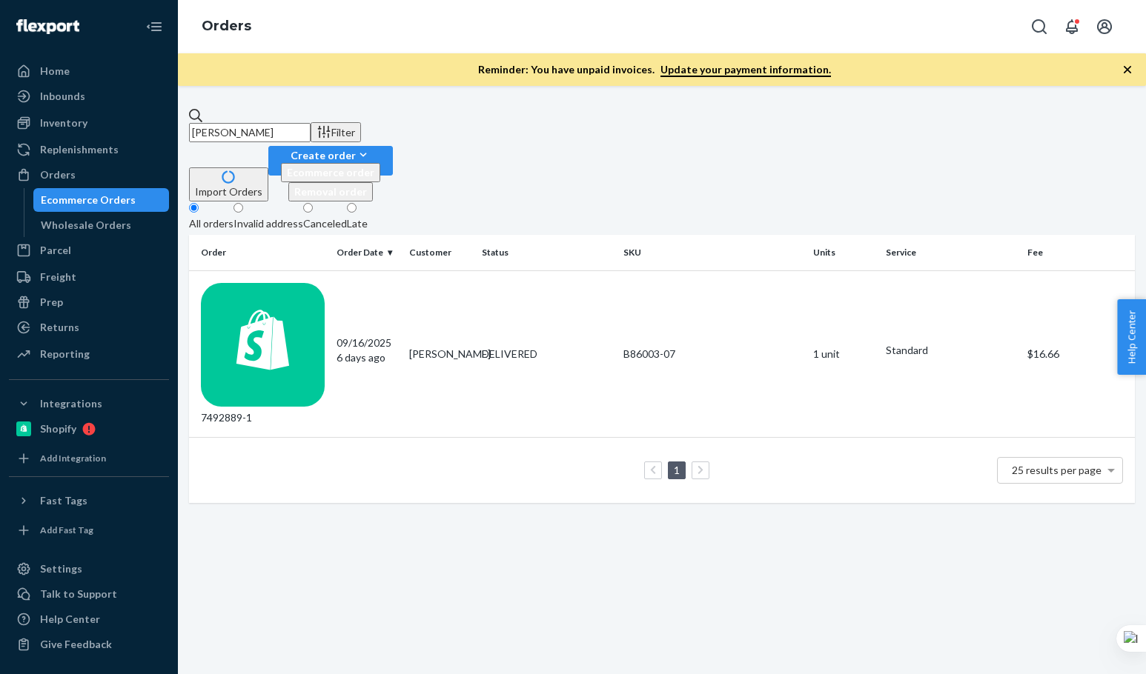
click at [311, 123] on input "Lauren Berrios" at bounding box center [250, 132] width 122 height 19
paste input "Erin Garvey"
click at [311, 123] on input "Erin Garvey" at bounding box center [250, 132] width 122 height 19
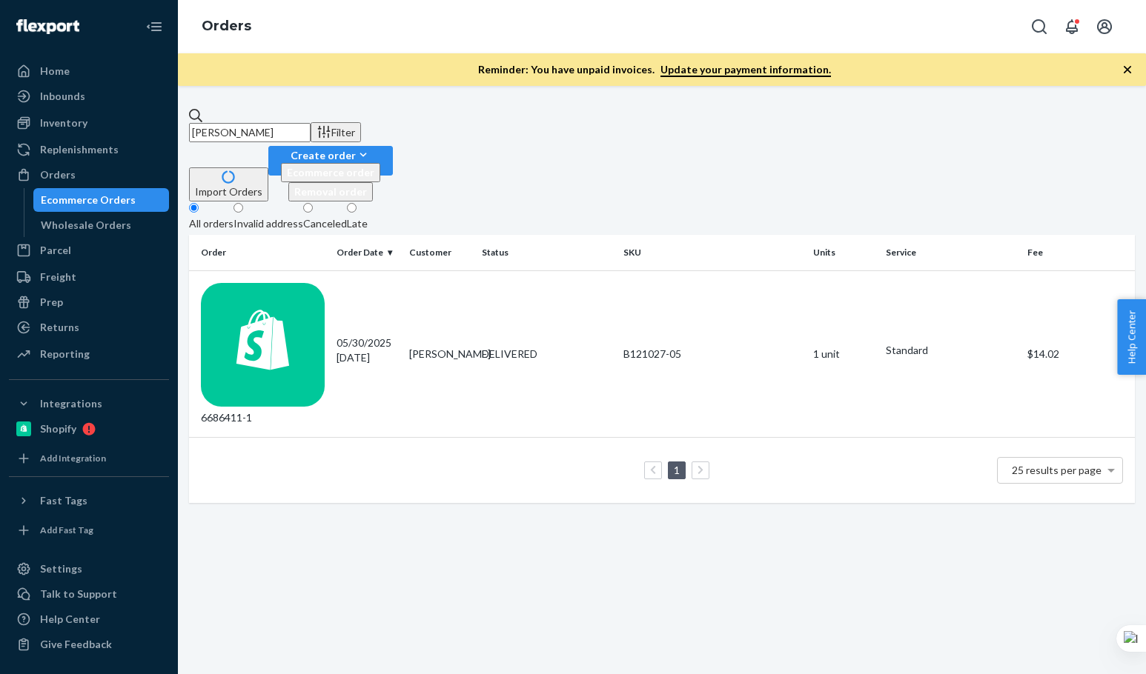
click at [394, 540] on div "Erin Garvey Filter Import Orders Create order Ecommerce order Removal order All…" at bounding box center [662, 380] width 968 height 588
click at [311, 136] on input "Erin Garvey" at bounding box center [250, 132] width 122 height 19
paste input "Samantha Harmon"
click at [311, 133] on input "Samantha Harmon" at bounding box center [250, 132] width 122 height 19
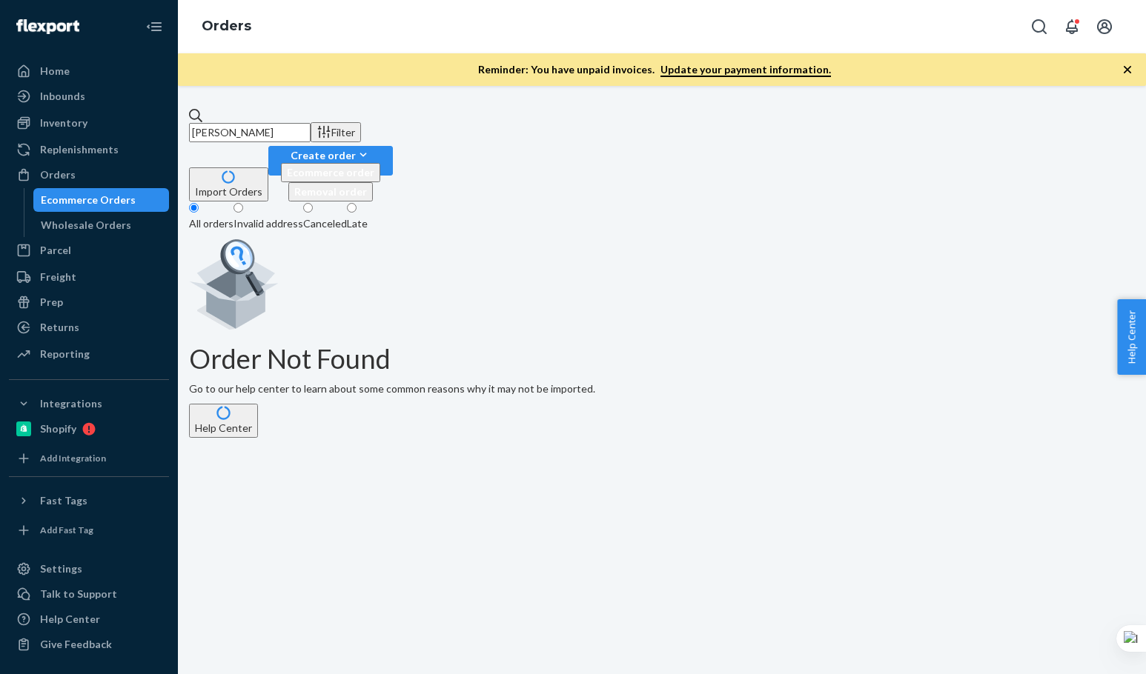
click at [311, 123] on input "Samantha Harmon" at bounding box center [250, 132] width 122 height 19
paste input "Anne Arnold"
click at [311, 123] on input "Anne Arnold" at bounding box center [250, 132] width 122 height 19
type input "Anne Arnold"
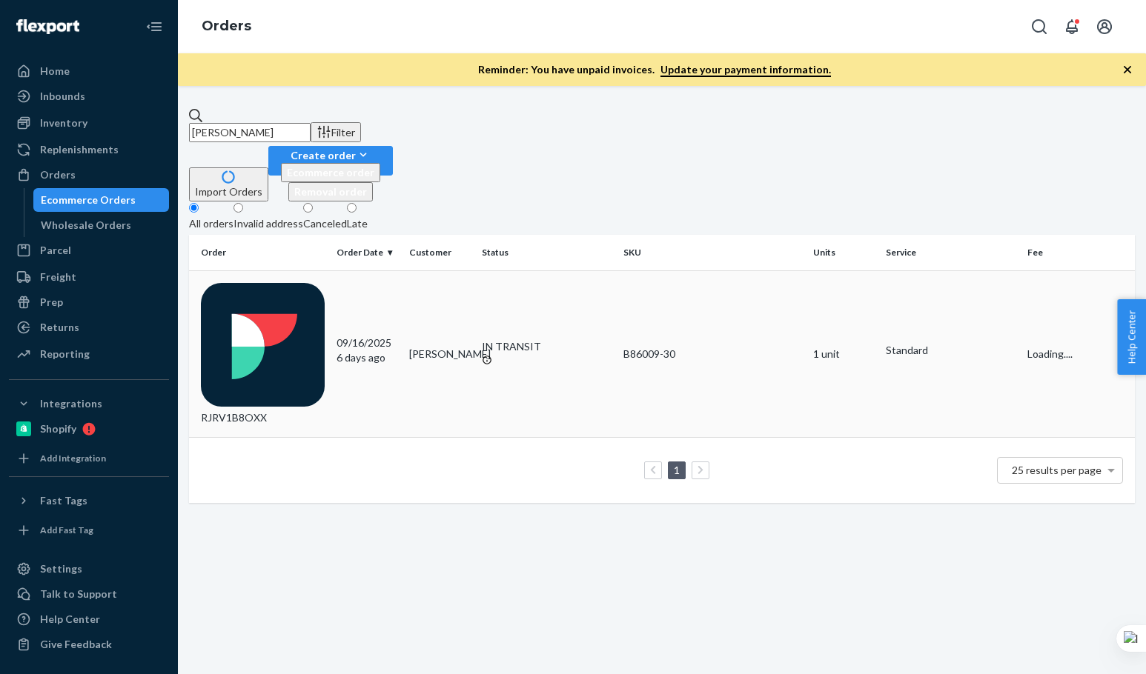
click at [331, 275] on td "RJRV1B8OXX" at bounding box center [260, 354] width 142 height 167
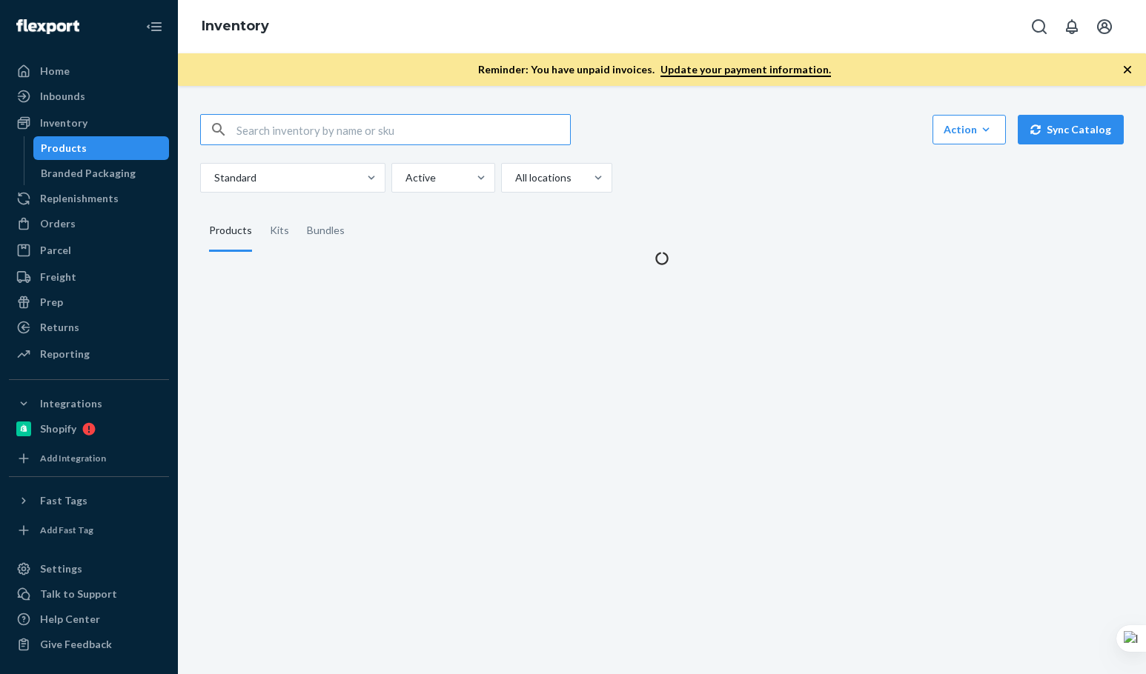
drag, startPoint x: 339, startPoint y: 118, endPoint x: 331, endPoint y: 130, distance: 15.0
click at [339, 118] on input "text" at bounding box center [403, 130] width 334 height 30
paste input "B86011-07-Q2"
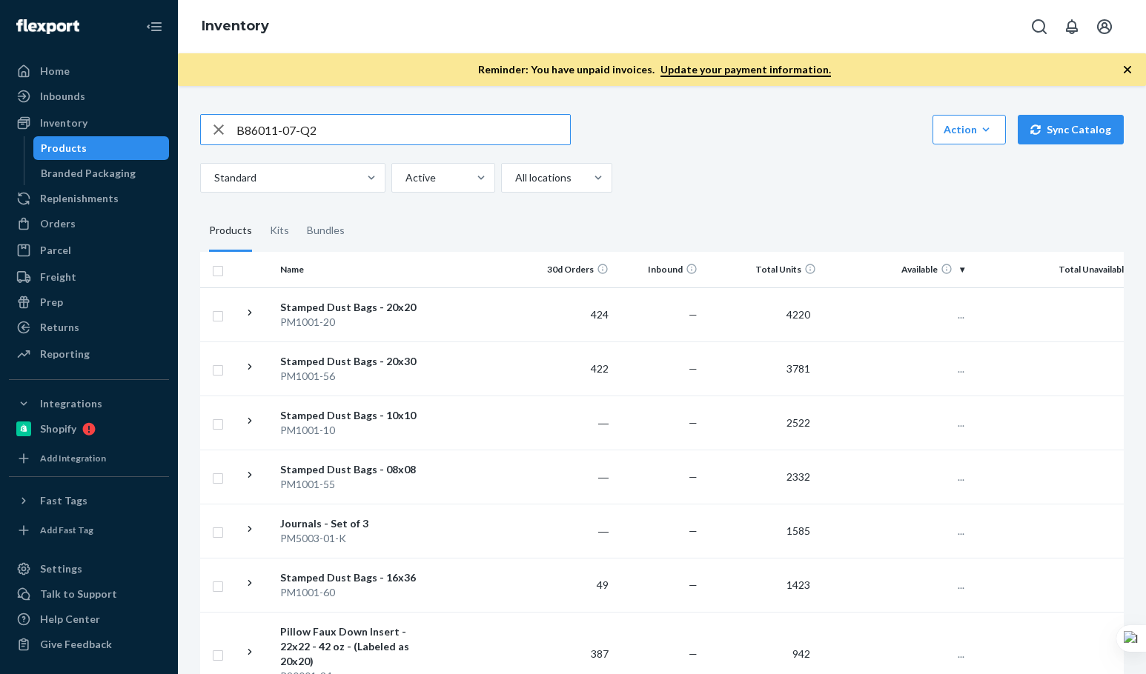
click at [330, 131] on input "B86011-07-Q2" at bounding box center [403, 130] width 334 height 30
click at [331, 131] on input "B86011-07-Q2" at bounding box center [403, 130] width 334 height 30
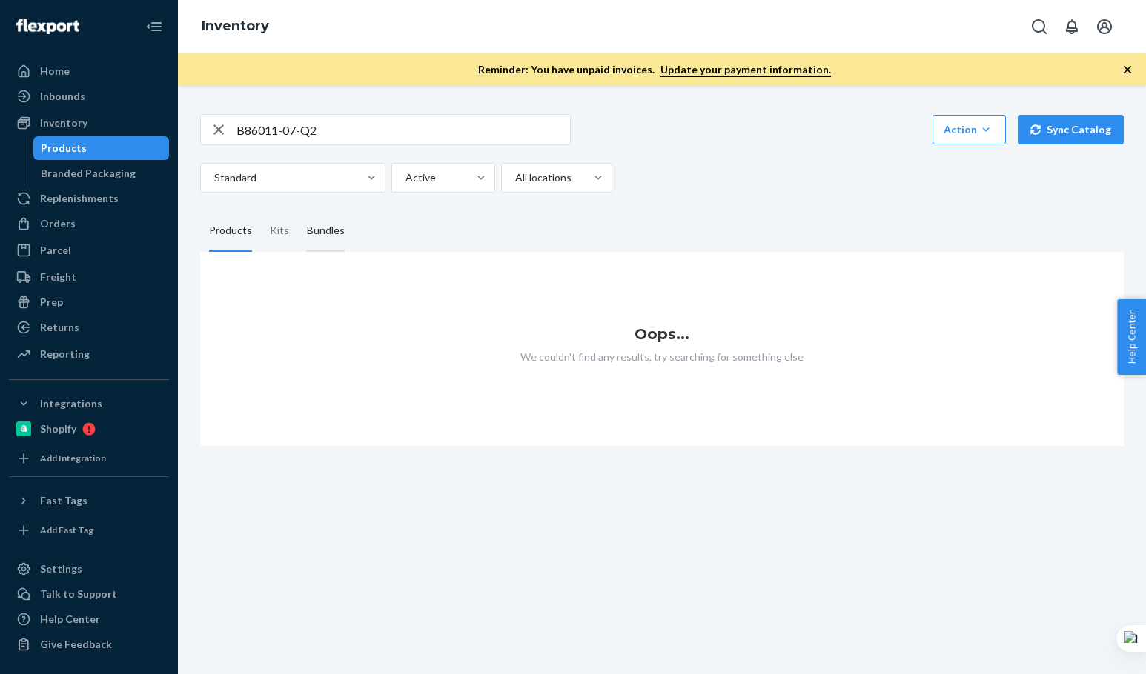
click at [324, 225] on div "Bundles" at bounding box center [326, 231] width 38 height 42
click at [298, 210] on input "Bundles" at bounding box center [298, 210] width 0 height 0
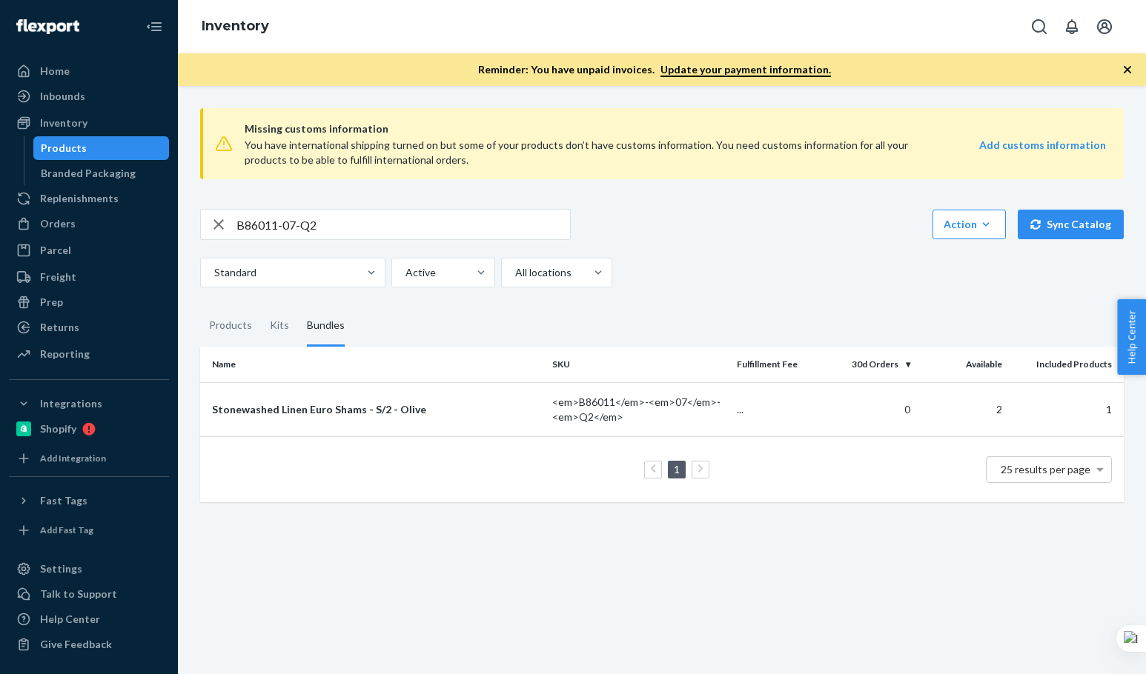
click at [705, 236] on div "B86011-07-Q2 Action Create product Create kit or bundle Bulk create products Bu…" at bounding box center [662, 224] width 924 height 31
click at [365, 201] on div "Missing customs information You have international shipping turned on but some …" at bounding box center [662, 299] width 946 height 406
click at [361, 209] on div "B86011-07-Q2" at bounding box center [385, 224] width 371 height 31
click at [351, 218] on input "B86011-07-Q2" at bounding box center [403, 225] width 334 height 30
paste input "SKU B86003-10"
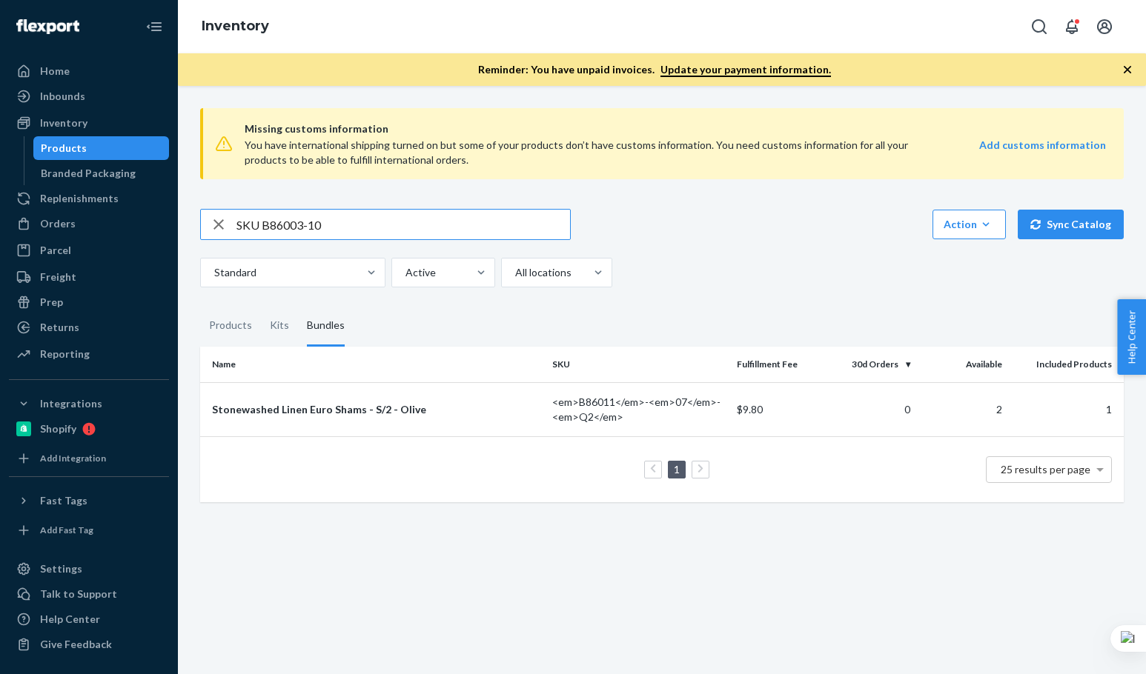
click at [351, 218] on input "SKU B86003-10" at bounding box center [403, 225] width 334 height 30
drag, startPoint x: 243, startPoint y: 223, endPoint x: 170, endPoint y: 210, distance: 73.9
click at [170, 210] on div "Home Inbounds Shipping Plans Problems Inventory Products Branded Packaging Repl…" at bounding box center [573, 337] width 1146 height 674
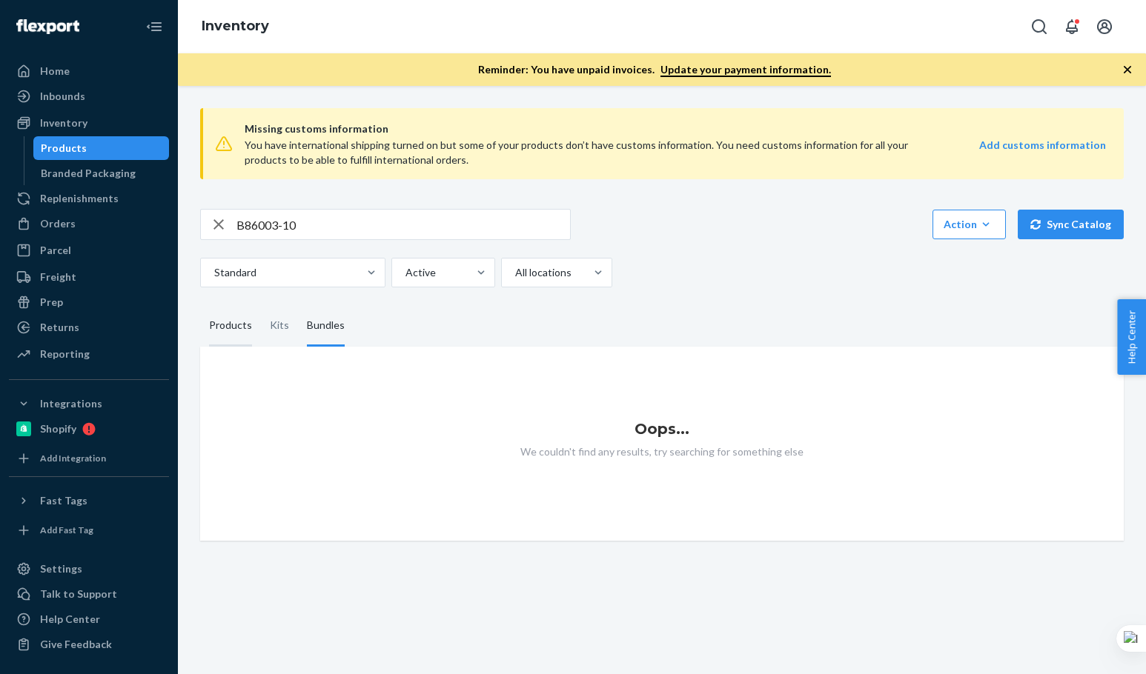
drag, startPoint x: 269, startPoint y: 336, endPoint x: 242, endPoint y: 325, distance: 28.9
click at [270, 336] on div "Kits" at bounding box center [279, 326] width 19 height 42
click at [261, 305] on input "Kits" at bounding box center [261, 305] width 0 height 0
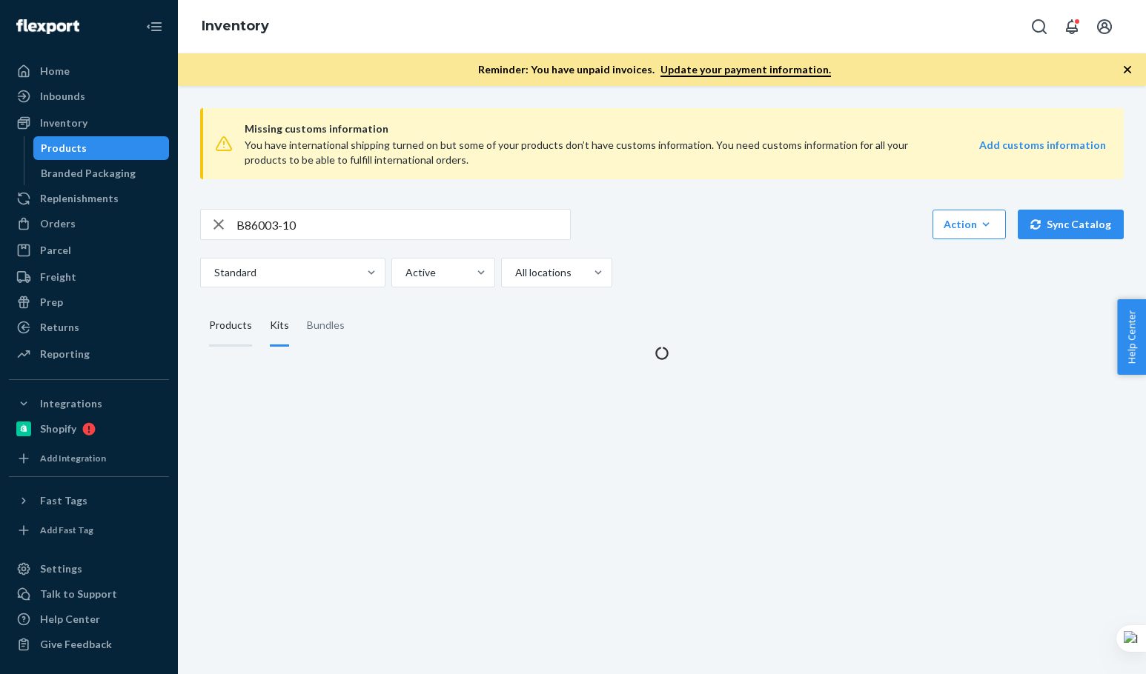
click at [228, 322] on div "Products" at bounding box center [230, 326] width 43 height 42
click at [200, 305] on input "Products" at bounding box center [200, 305] width 0 height 0
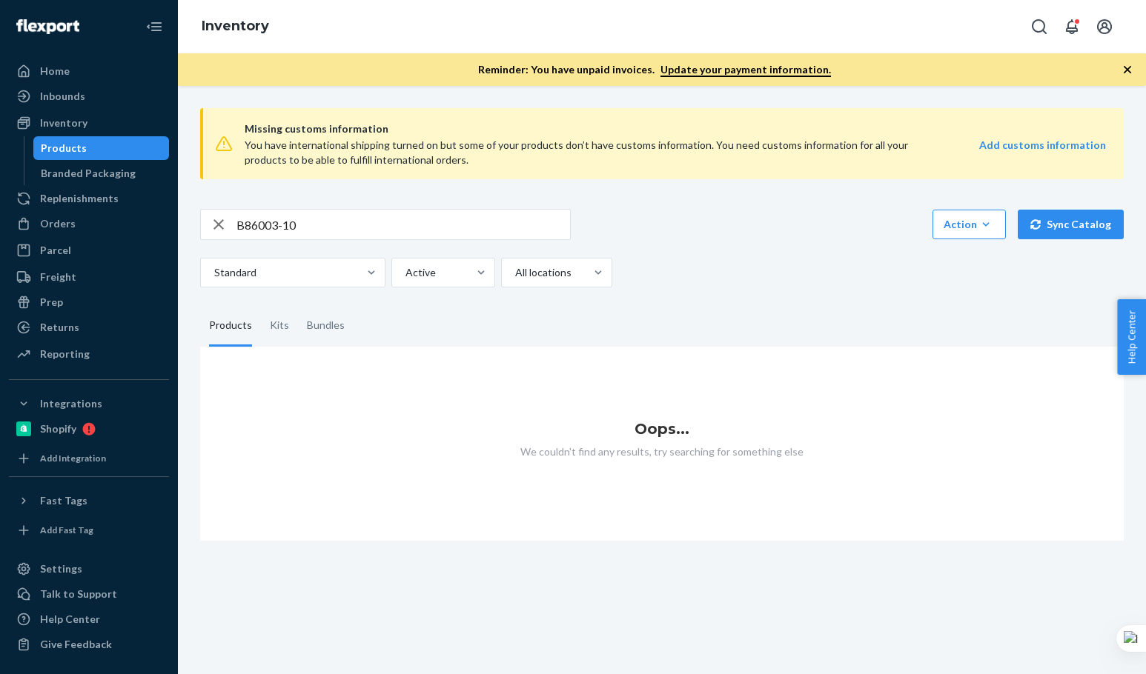
click at [238, 338] on div "Products" at bounding box center [230, 326] width 43 height 42
click at [200, 305] on input "Products" at bounding box center [200, 305] width 0 height 0
click at [334, 213] on input "B86003-10" at bounding box center [403, 225] width 334 height 30
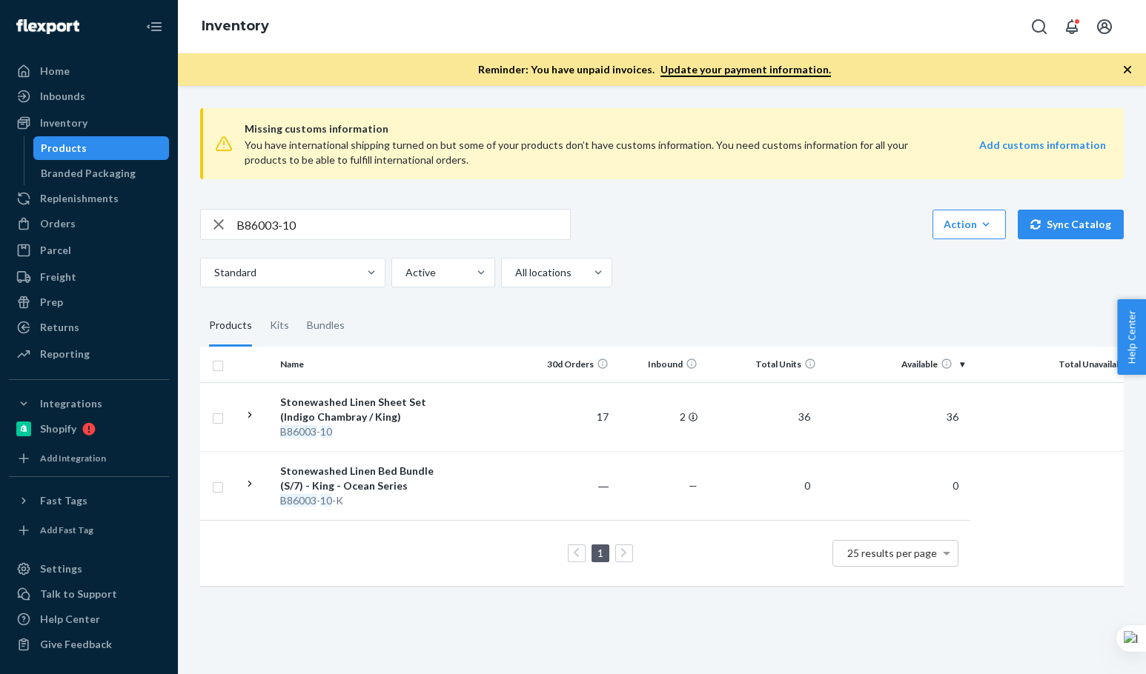
drag, startPoint x: 1145, startPoint y: 153, endPoint x: 1156, endPoint y: 150, distance: 11.7
click at [1134, 150] on html "Home Inbounds Shipping Plans Problems Inventory Products Branded Packaging Repl…" at bounding box center [573, 337] width 1146 height 674
click at [376, 224] on input "B86003-10" at bounding box center [403, 225] width 334 height 30
paste input "P84017-02"
click at [378, 217] on input "P84017-02" at bounding box center [403, 225] width 334 height 30
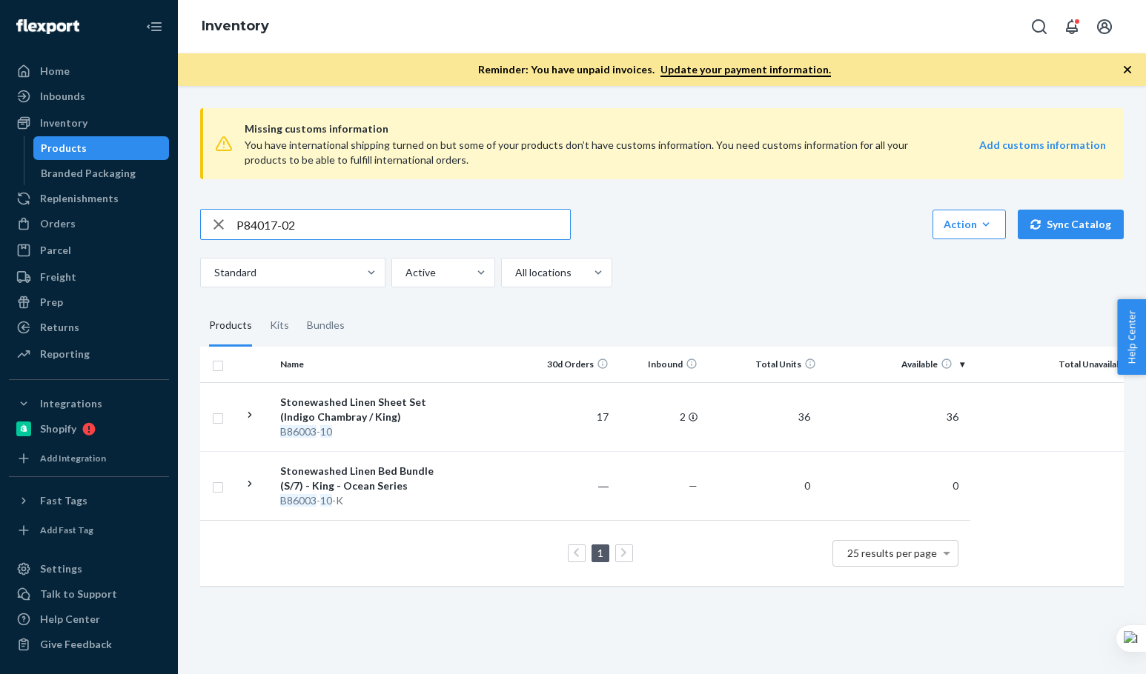
click at [379, 216] on input "P84017-02" at bounding box center [403, 225] width 334 height 30
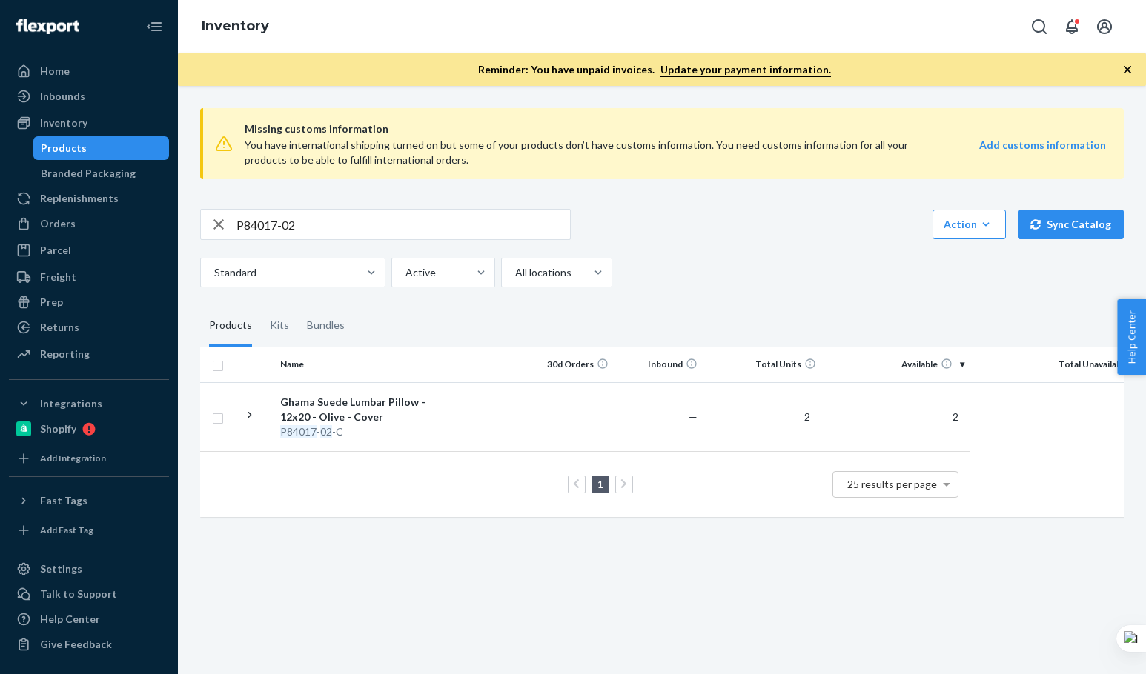
drag, startPoint x: 331, startPoint y: 252, endPoint x: 331, endPoint y: 233, distance: 18.5
click at [331, 253] on div "P84017-02 Action Create product Create kit or bundle Bulk create products Bulk …" at bounding box center [662, 248] width 924 height 79
click at [331, 233] on input "P84017-02" at bounding box center [403, 225] width 334 height 30
paste input "B86102-01-K"
click at [331, 229] on input "B86102-01-K" at bounding box center [403, 225] width 334 height 30
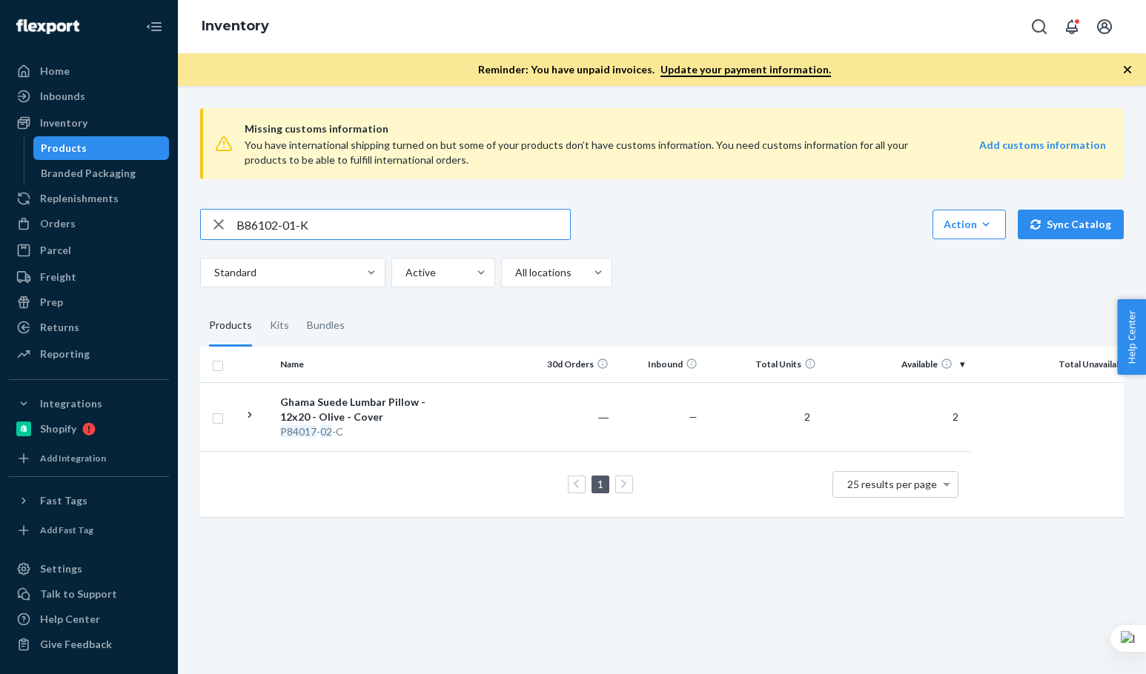
click at [332, 228] on input "B86102-01-K" at bounding box center [403, 225] width 334 height 30
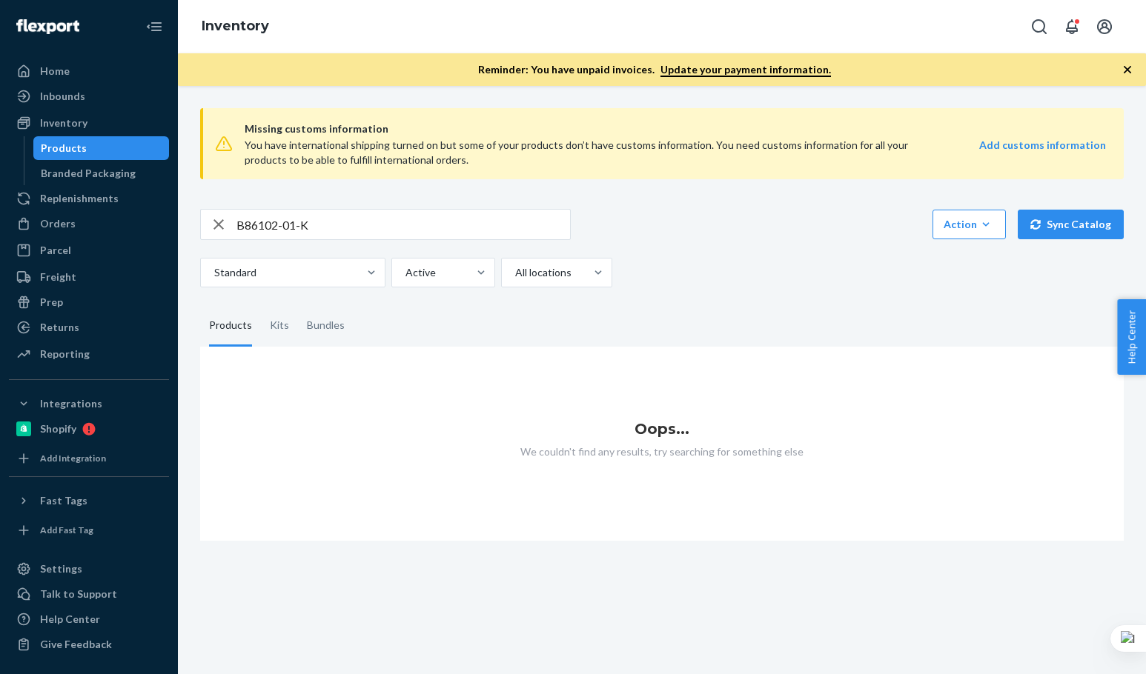
click at [809, 284] on div "Standard Active All locations" at bounding box center [656, 273] width 912 height 30
drag, startPoint x: 345, startPoint y: 313, endPoint x: 326, endPoint y: 323, distance: 21.9
click at [333, 320] on div "Bundles" at bounding box center [326, 326] width 56 height 42
click at [298, 322] on div "Bundles" at bounding box center [326, 326] width 56 height 42
click at [298, 305] on input "Bundles" at bounding box center [298, 305] width 0 height 0
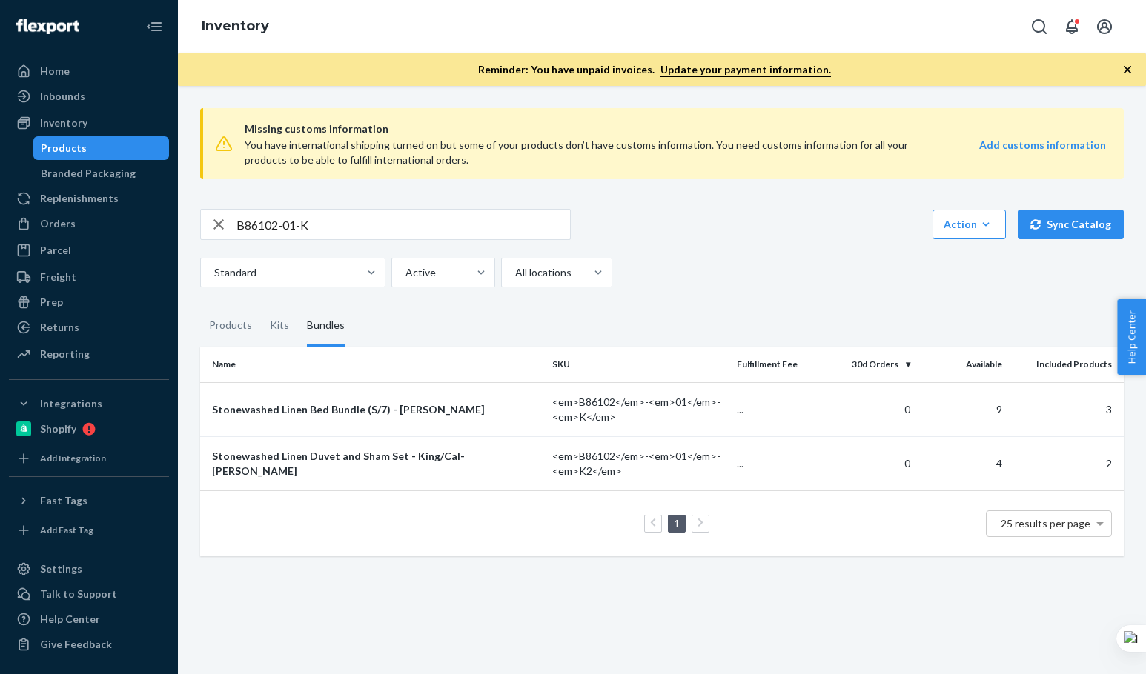
click at [745, 276] on div "Standard Active All locations" at bounding box center [656, 273] width 912 height 30
click at [792, 294] on div "Missing customs information You have international shipping turned on but some …" at bounding box center [662, 326] width 946 height 460
click at [319, 214] on input "B86102-01-K" at bounding box center [403, 225] width 334 height 30
paste input "010-07"
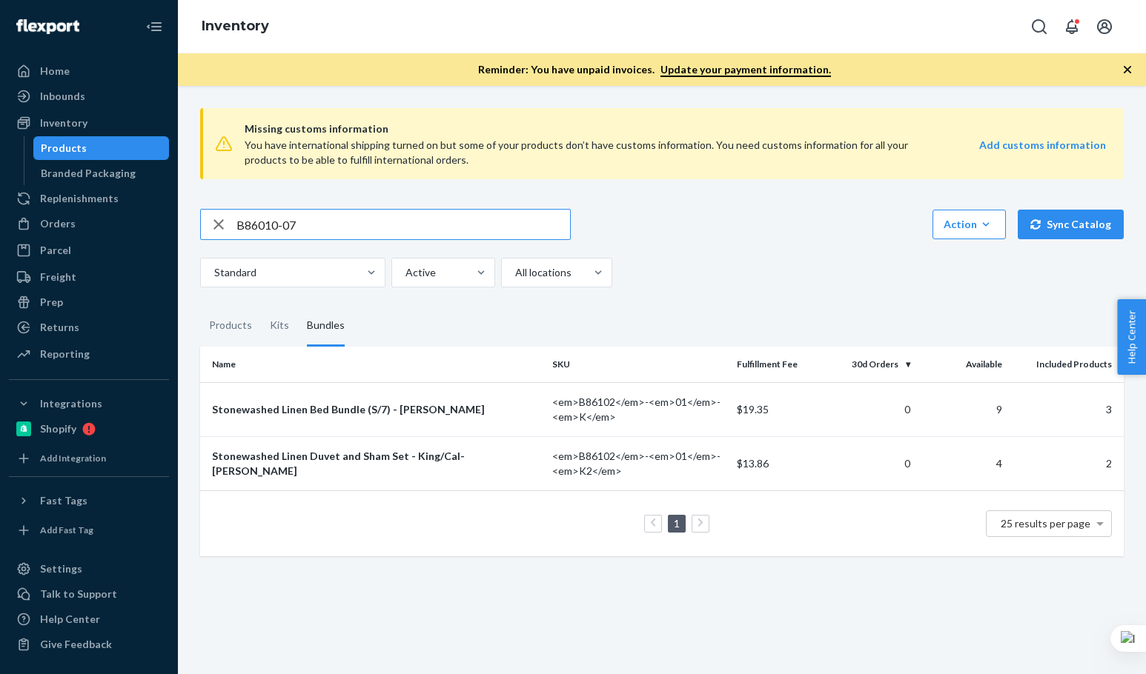
click at [320, 217] on input "B86010-07" at bounding box center [403, 225] width 334 height 30
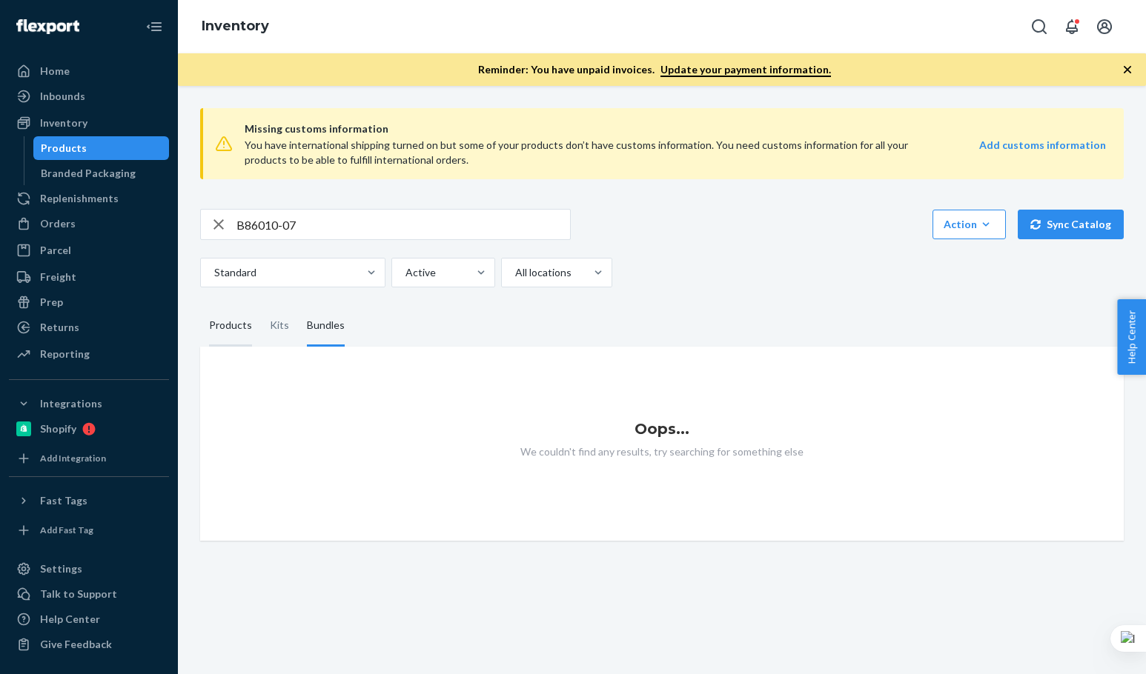
click at [236, 328] on div "Products" at bounding box center [230, 326] width 43 height 42
click at [200, 305] on input "Products" at bounding box center [200, 305] width 0 height 0
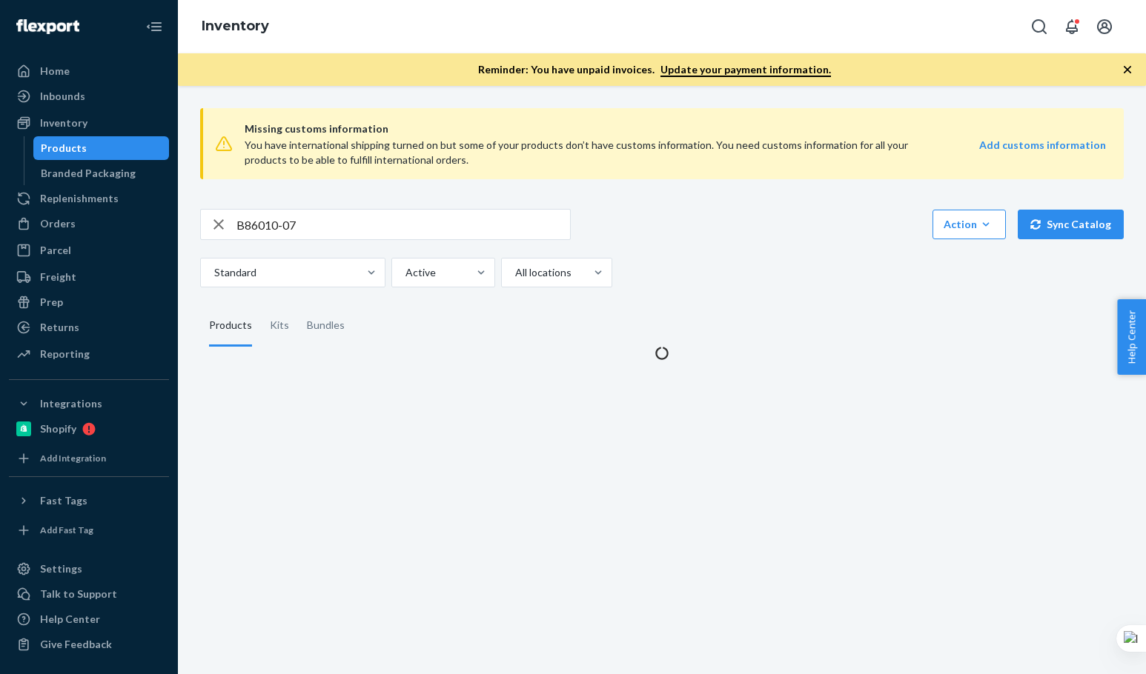
click at [780, 279] on div "Standard Active All locations" at bounding box center [656, 273] width 912 height 30
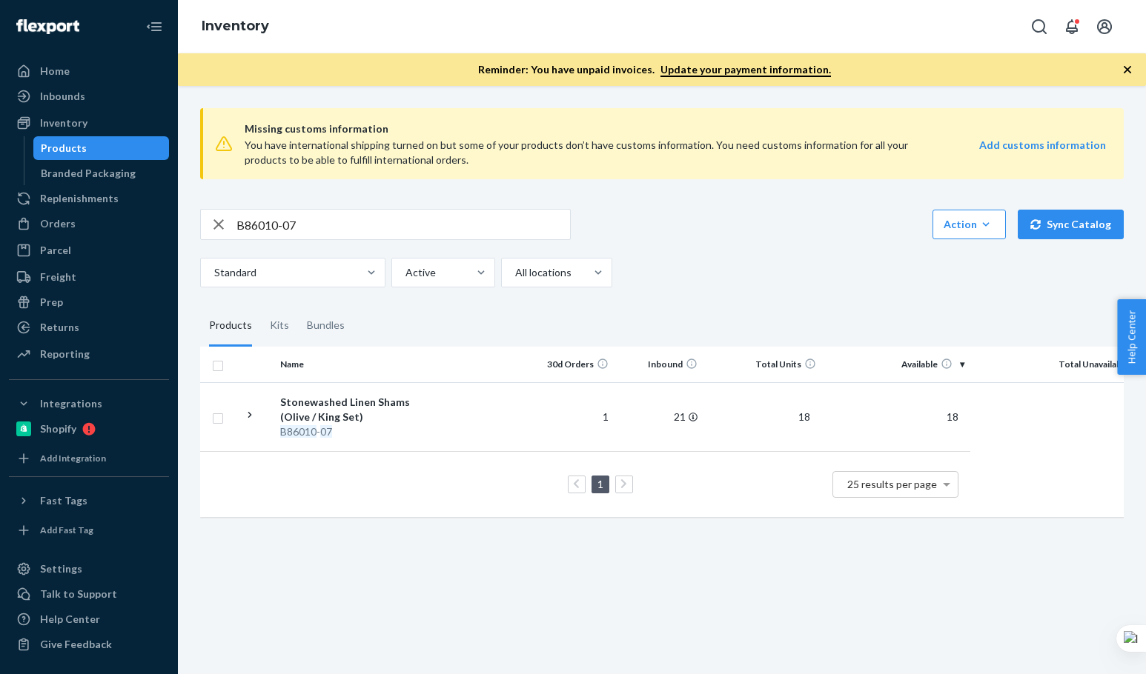
click at [775, 329] on fieldset "Products Kits Bundles" at bounding box center [662, 326] width 924 height 42
click at [320, 225] on input "B86010-07" at bounding box center [403, 225] width 334 height 30
click at [345, 225] on input "B86010-07" at bounding box center [403, 225] width 334 height 30
paste input "15213-03"
click at [345, 225] on input "B15213-03" at bounding box center [403, 225] width 334 height 30
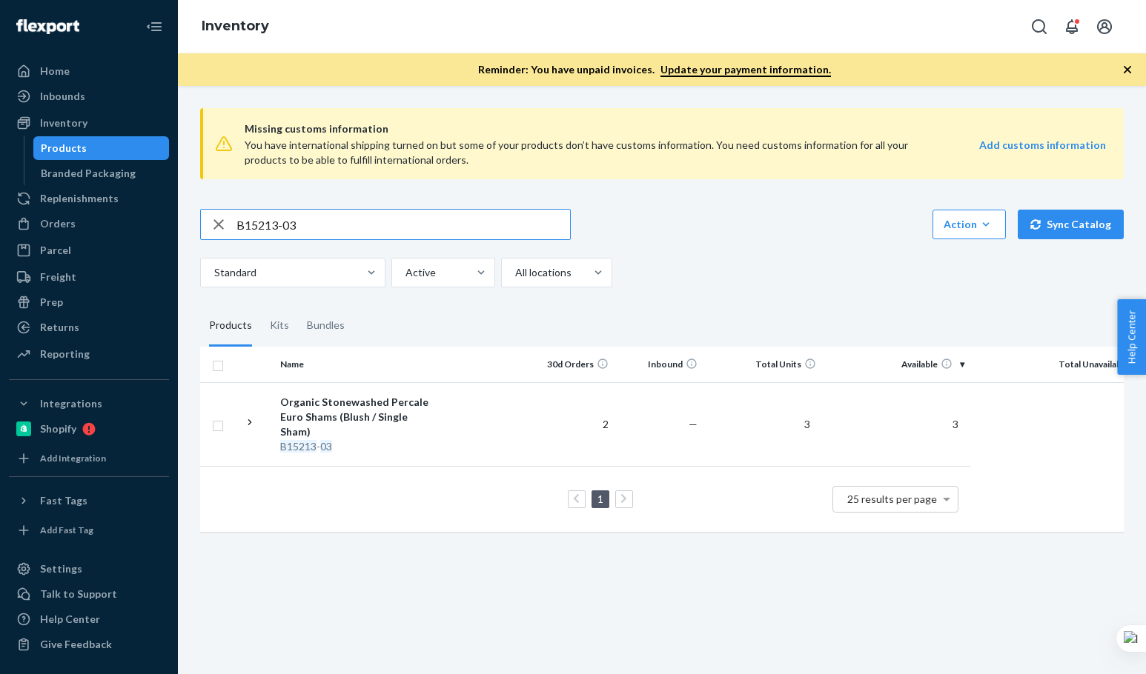
click at [327, 231] on input "B15213-03" at bounding box center [403, 225] width 334 height 30
paste input "86009-30"
click at [327, 231] on input "B86009-30" at bounding box center [403, 225] width 334 height 30
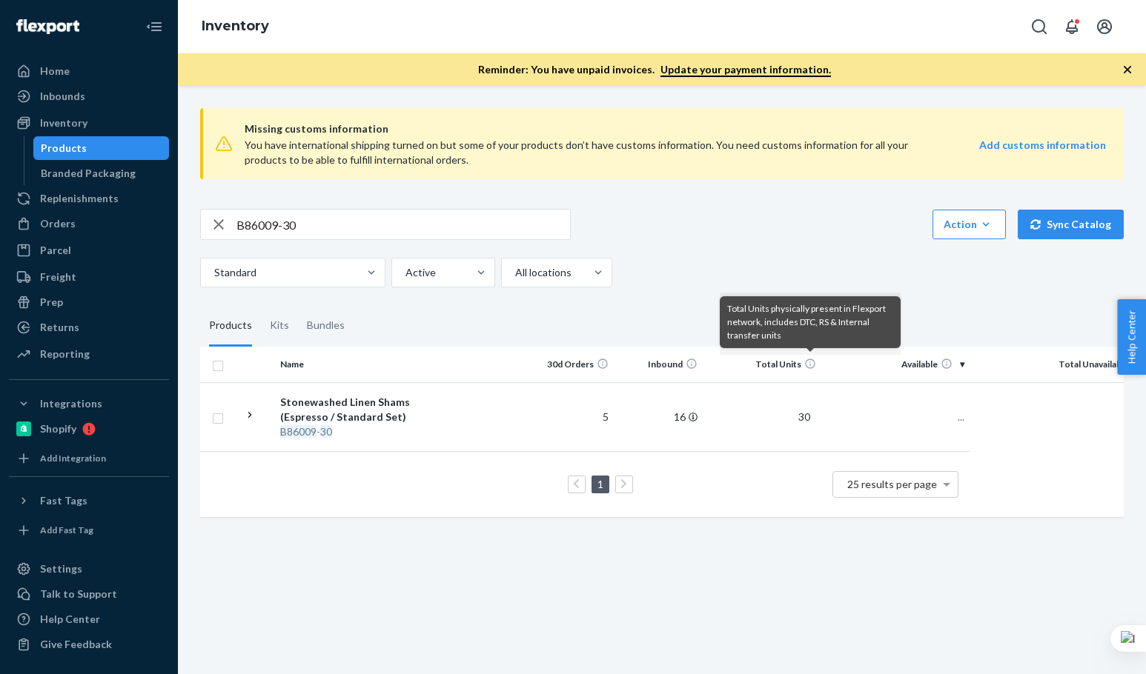
click at [791, 288] on div "Missing customs information You have international shipping turned on but some …" at bounding box center [662, 314] width 946 height 436
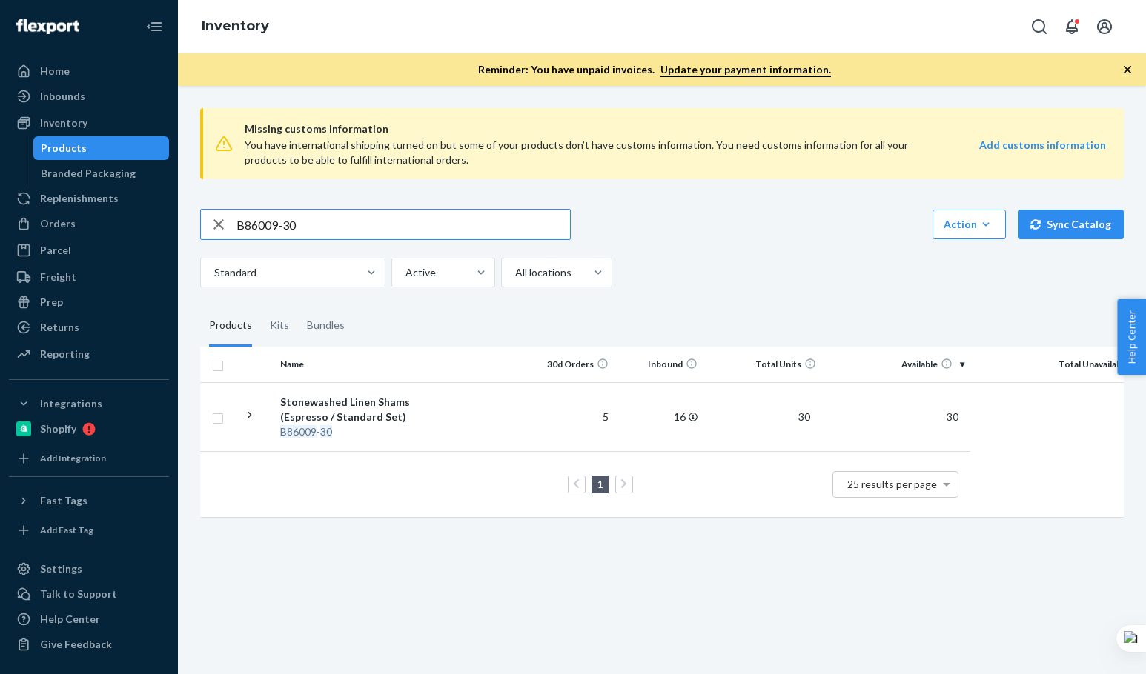
click at [380, 219] on input "B86009-30" at bounding box center [403, 225] width 334 height 30
paste input "14"
click at [379, 219] on input "B86014-30" at bounding box center [403, 225] width 334 height 30
click at [374, 216] on input "B86014-30" at bounding box center [403, 225] width 334 height 30
click at [302, 220] on input "B86014-30" at bounding box center [403, 225] width 334 height 30
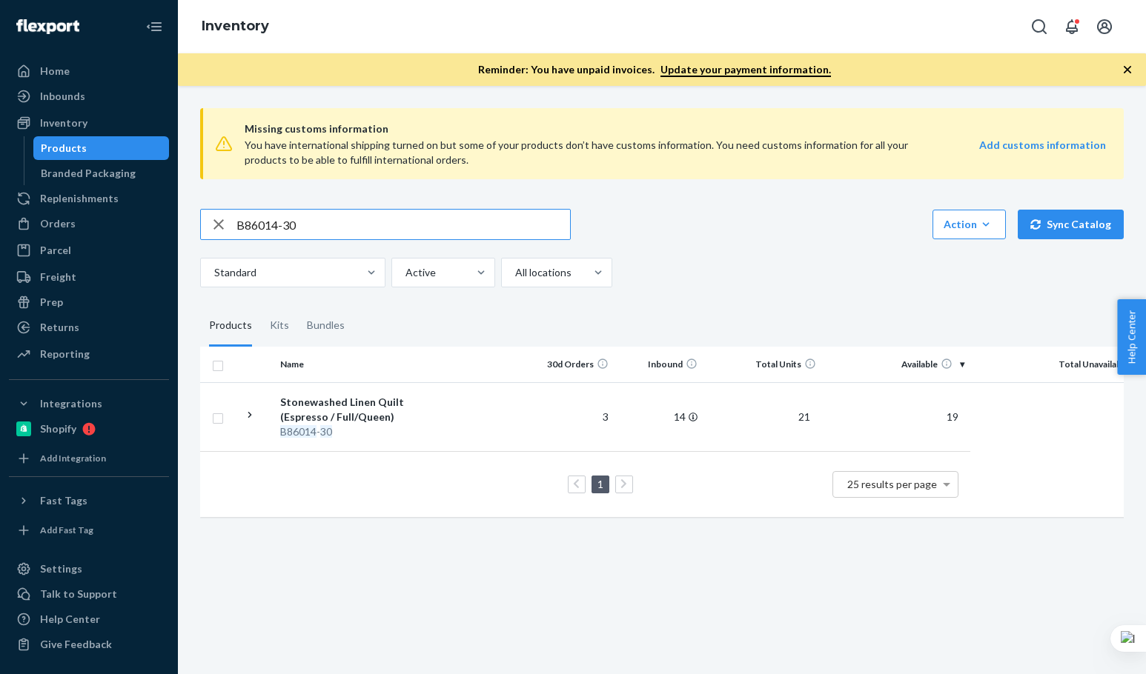
paste input "SKU B86009"
click at [302, 220] on input "SKU B86009-30" at bounding box center [403, 225] width 334 height 30
drag, startPoint x: 259, startPoint y: 226, endPoint x: 130, endPoint y: 199, distance: 131.7
click at [130, 199] on div "Home Inbounds Shipping Plans Problems Inventory Products Branded Packaging Repl…" at bounding box center [573, 337] width 1146 height 674
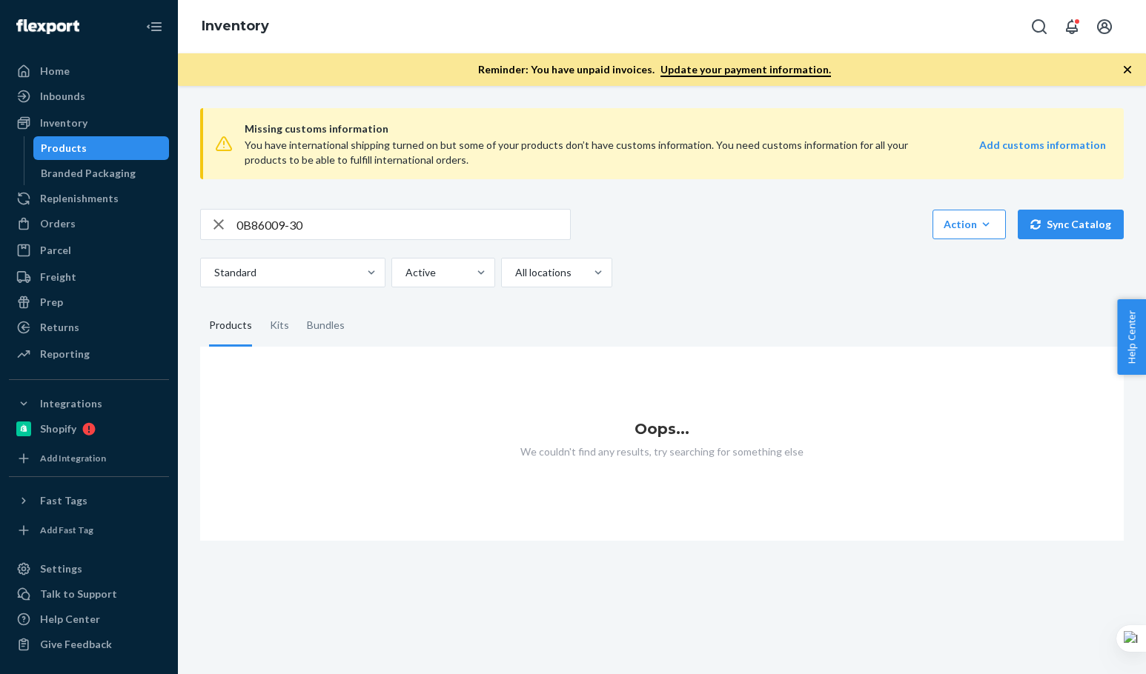
click at [244, 228] on input "0B86009-30" at bounding box center [403, 225] width 334 height 30
type input "B86009-30"
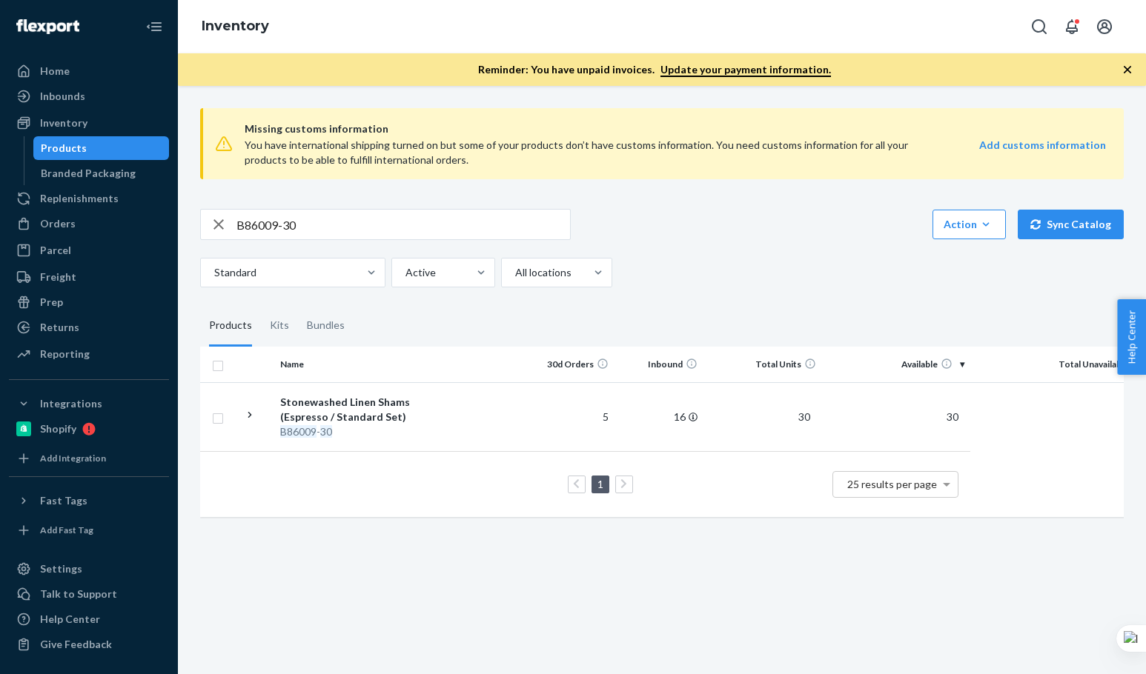
click at [809, 251] on div "B86009-30 Action Create product Create kit or bundle Bulk create products Bulk …" at bounding box center [662, 248] width 924 height 79
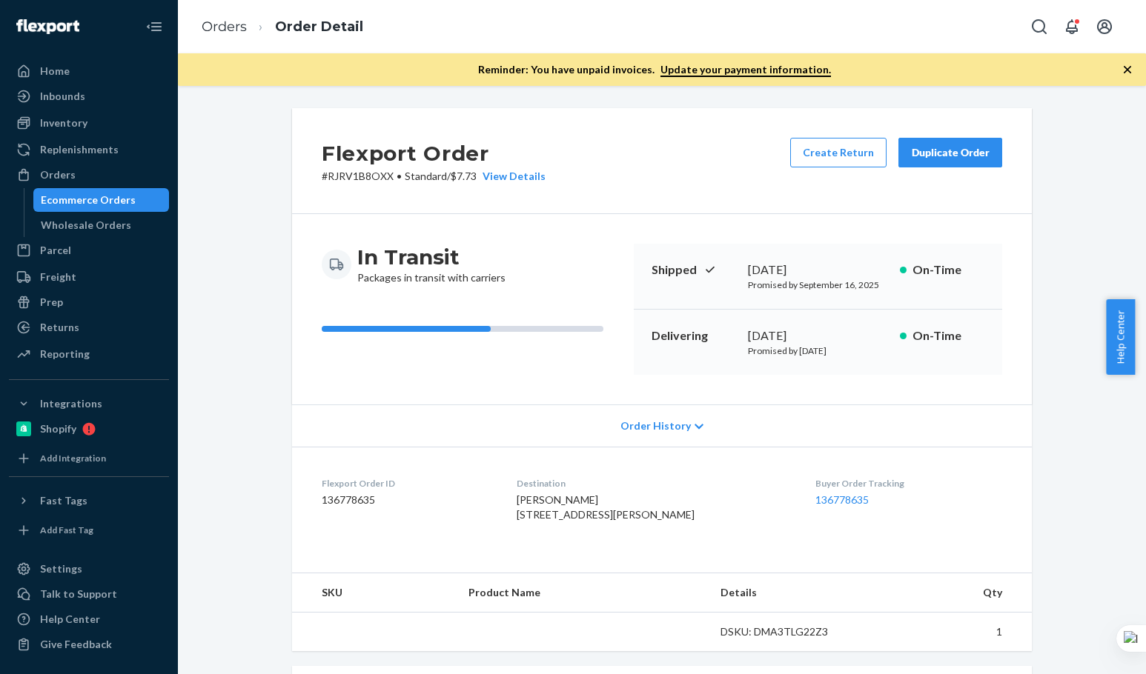
click at [602, 149] on div "Flexport Order # RJRV1B8OXX • Standard / $7.73 View Details Create Return Dupli…" at bounding box center [662, 161] width 740 height 106
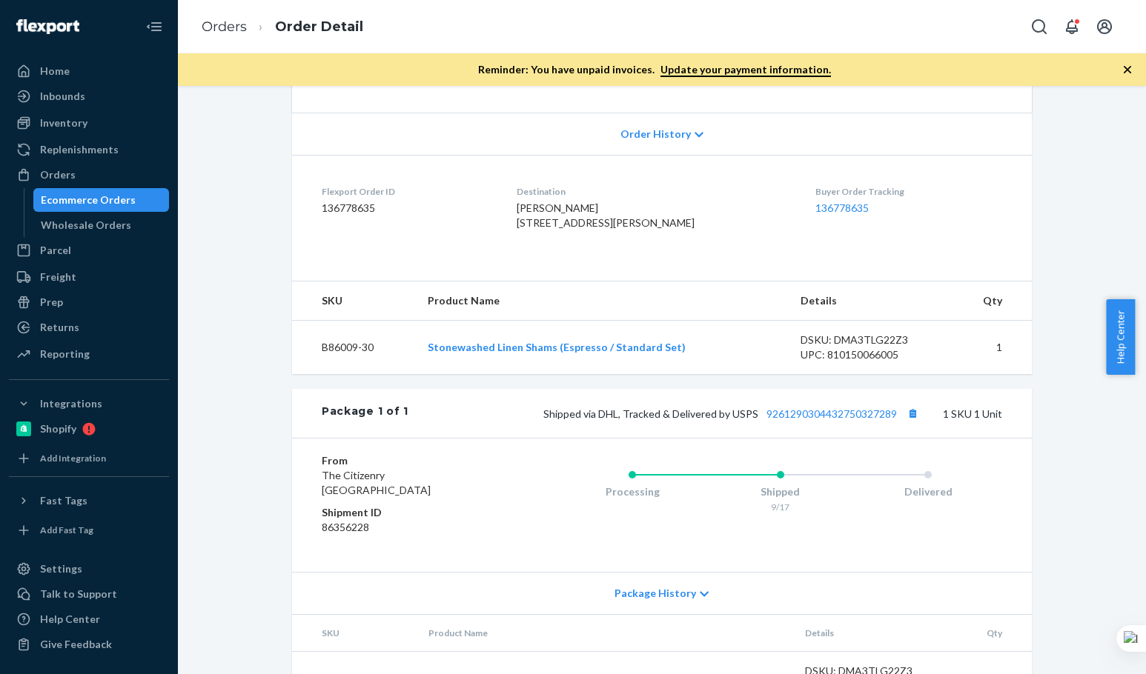
scroll to position [371, 0]
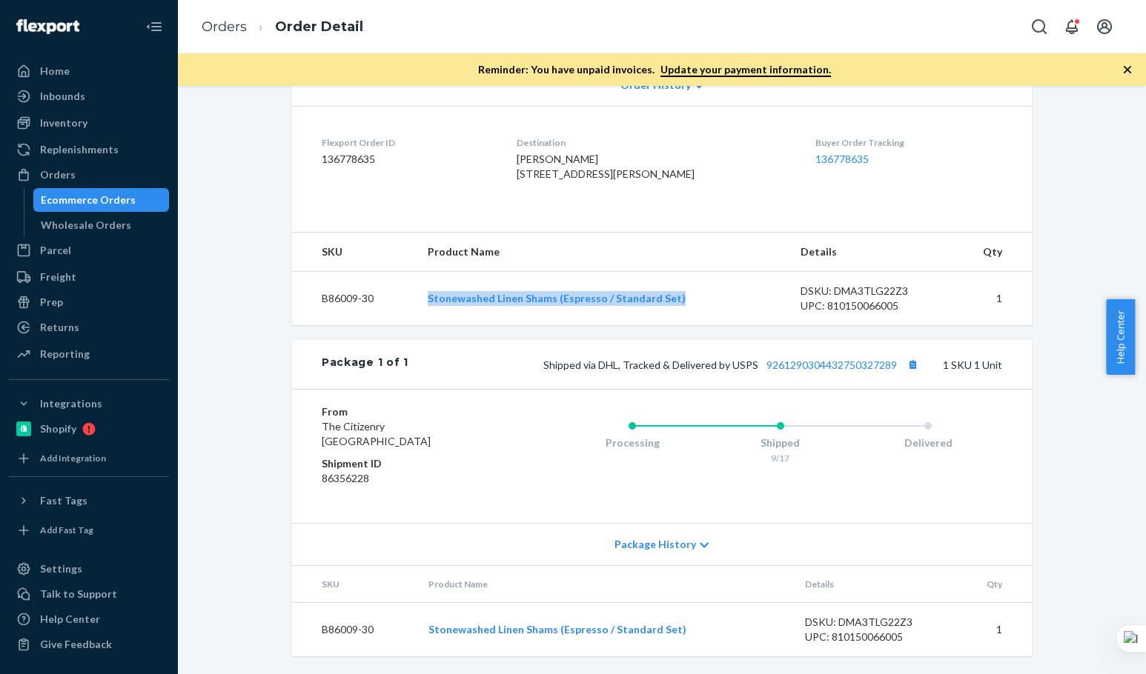
drag, startPoint x: 414, startPoint y: 301, endPoint x: 676, endPoint y: 294, distance: 261.7
click at [676, 294] on tr "B86009-30 Stonewashed Linen Shams (Espresso / Standard Set) DSKU: DMA3TLG22Z3 U…" at bounding box center [662, 299] width 740 height 54
copy tr "Stonewashed Linen Shams (Espresso / Standard Set)"
click at [863, 364] on link "9261290304432750327289" at bounding box center [831, 365] width 130 height 13
click at [908, 364] on button "Copy tracking number" at bounding box center [912, 364] width 19 height 19
